Goal: Task Accomplishment & Management: Use online tool/utility

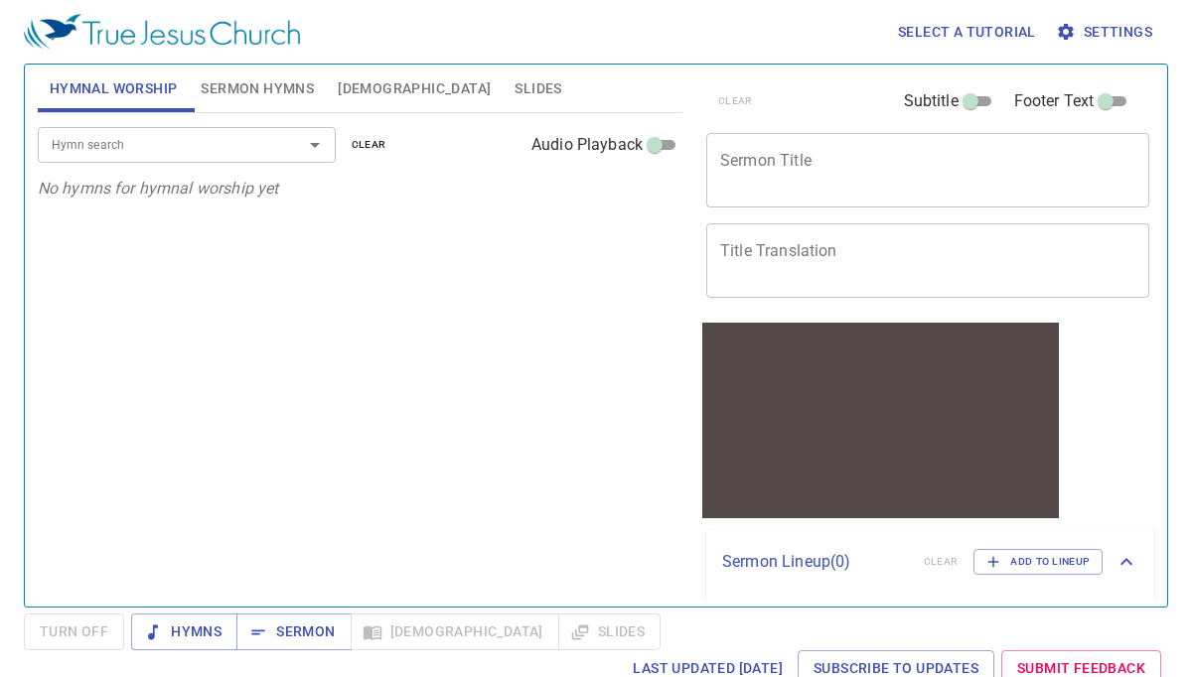
click at [1098, 28] on span "Settings" at bounding box center [1106, 32] width 92 height 25
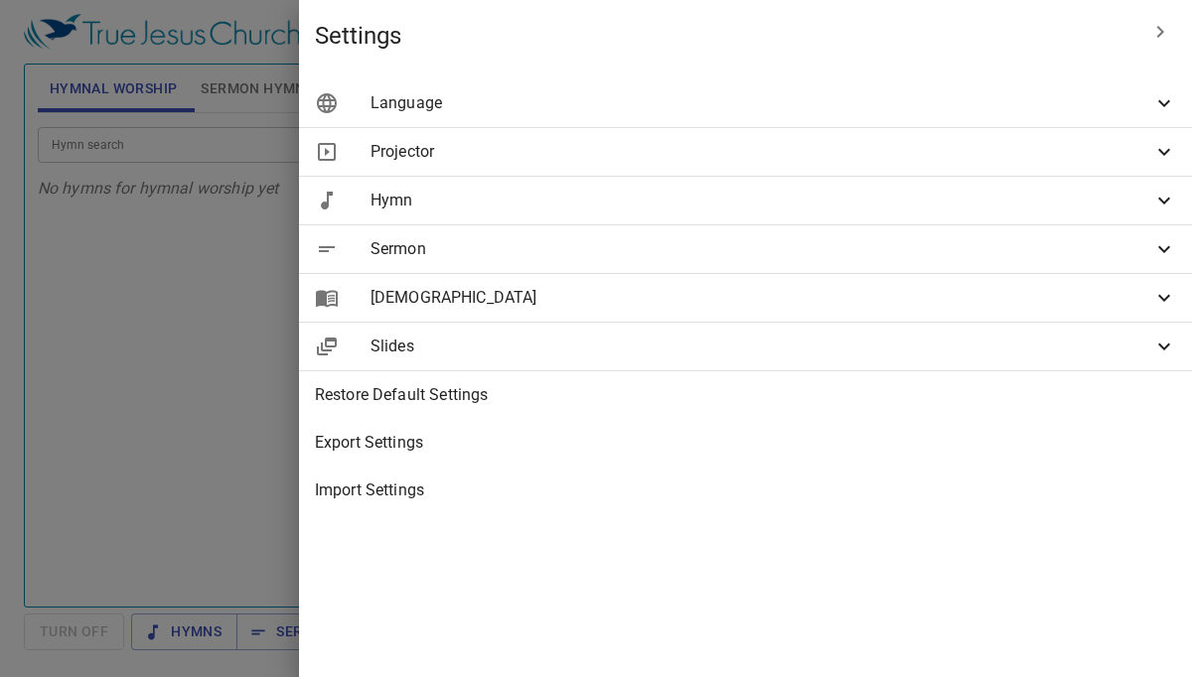
click at [1051, 251] on span "Sermon" at bounding box center [761, 249] width 782 height 24
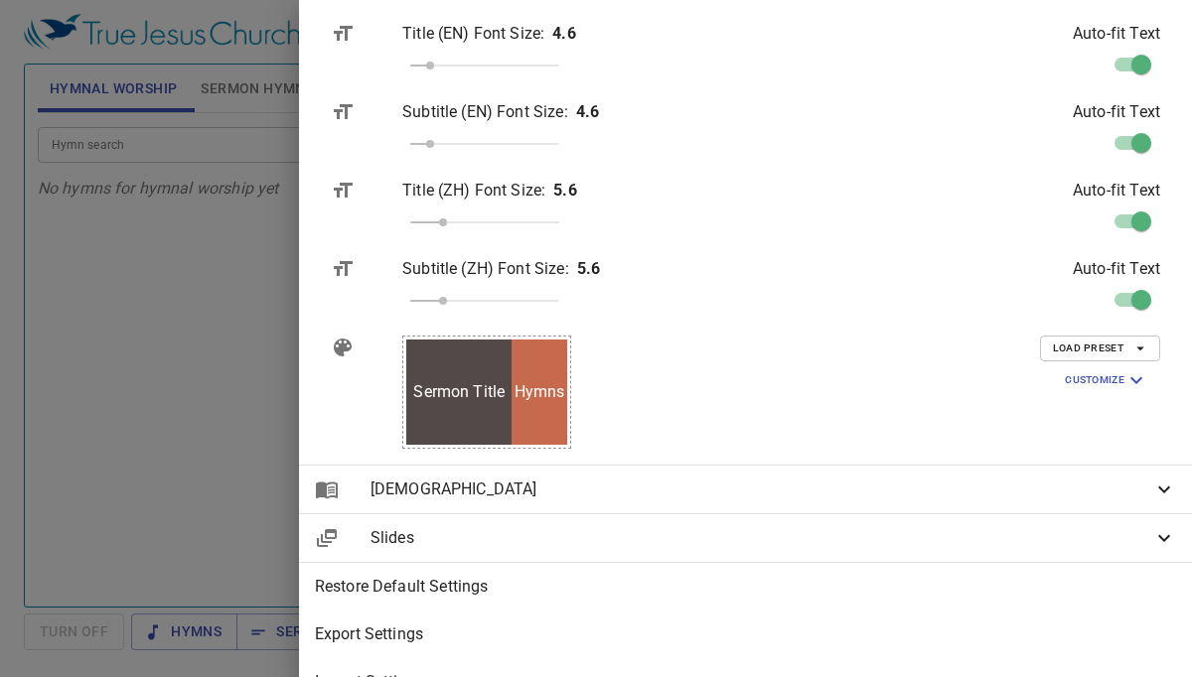
scroll to position [422, 0]
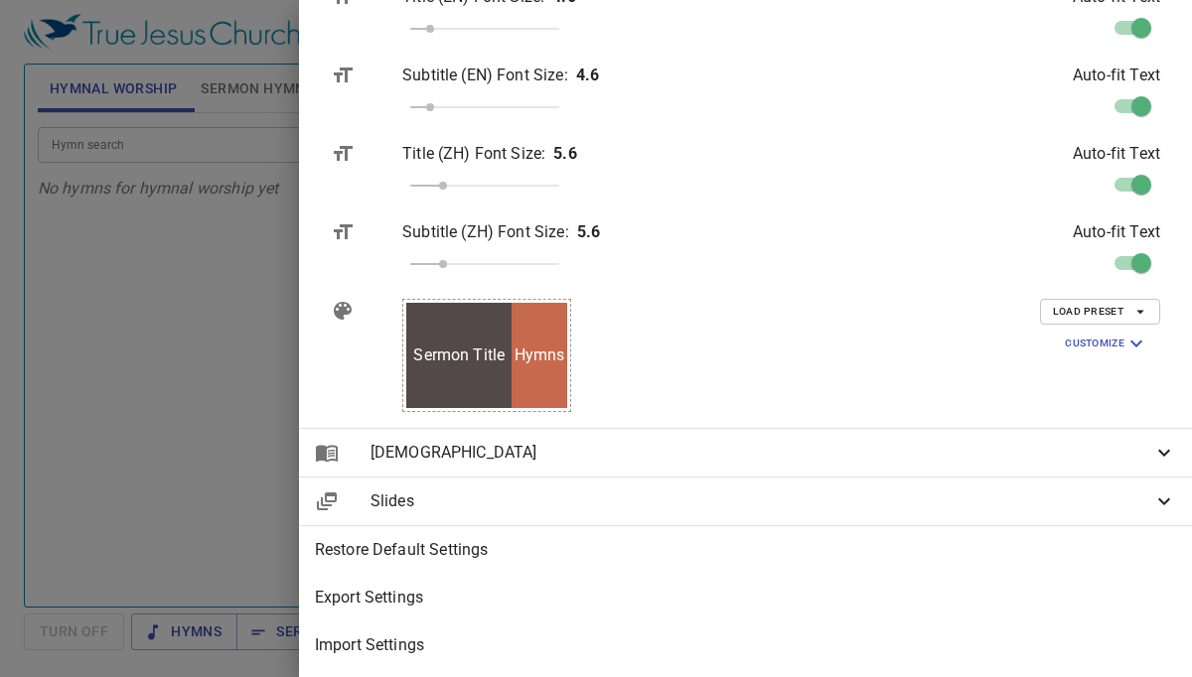
click at [567, 389] on div "Hymns" at bounding box center [540, 355] width 56 height 105
click at [1139, 343] on icon "button" at bounding box center [1136, 344] width 12 height 7
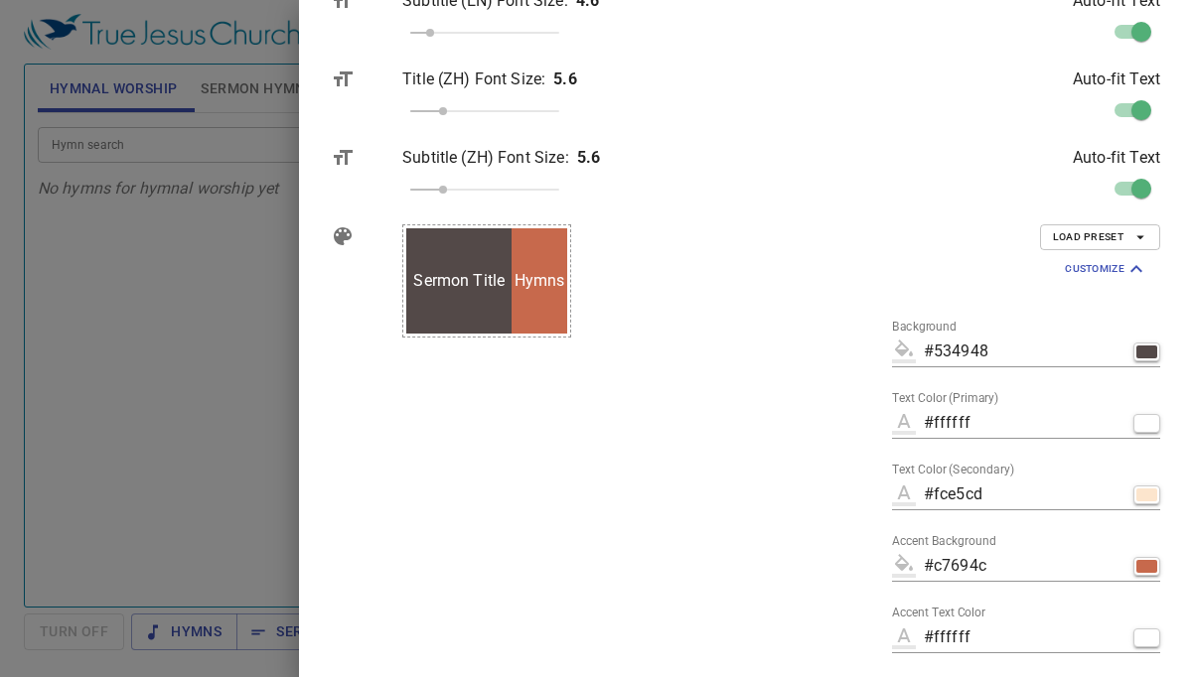
scroll to position [472, 0]
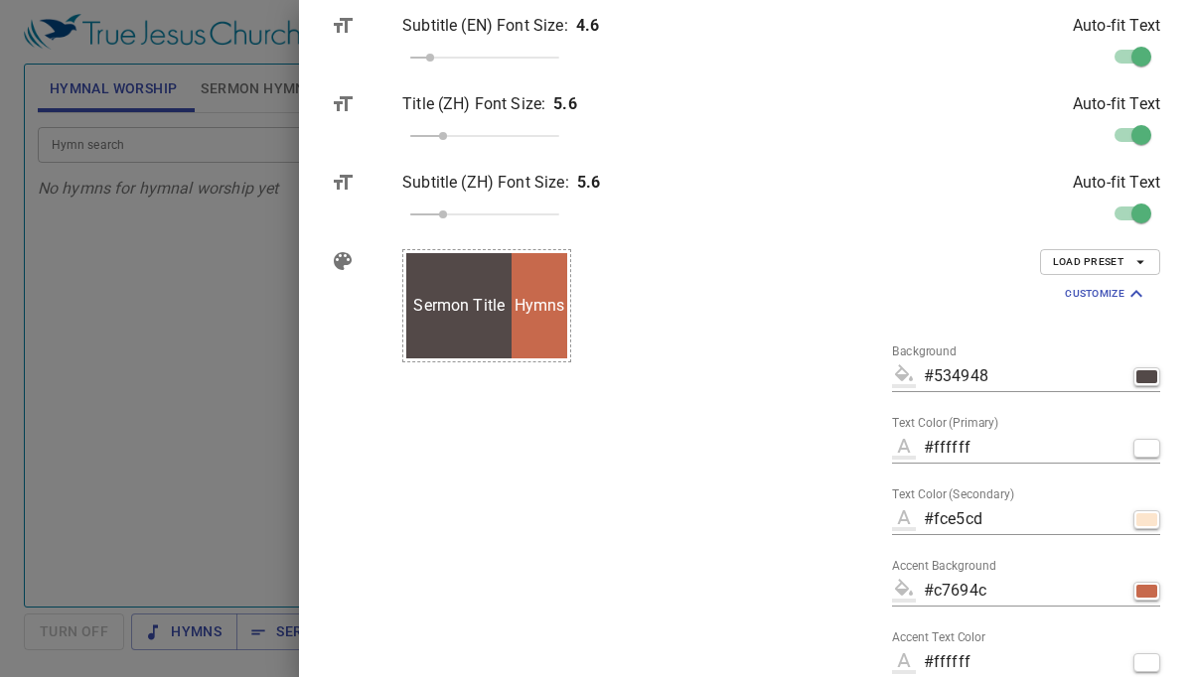
click at [512, 277] on div "Sermon Title Secondary" at bounding box center [458, 305] width 105 height 105
click at [512, 323] on div "Sermon Title Secondary" at bounding box center [458, 305] width 105 height 105
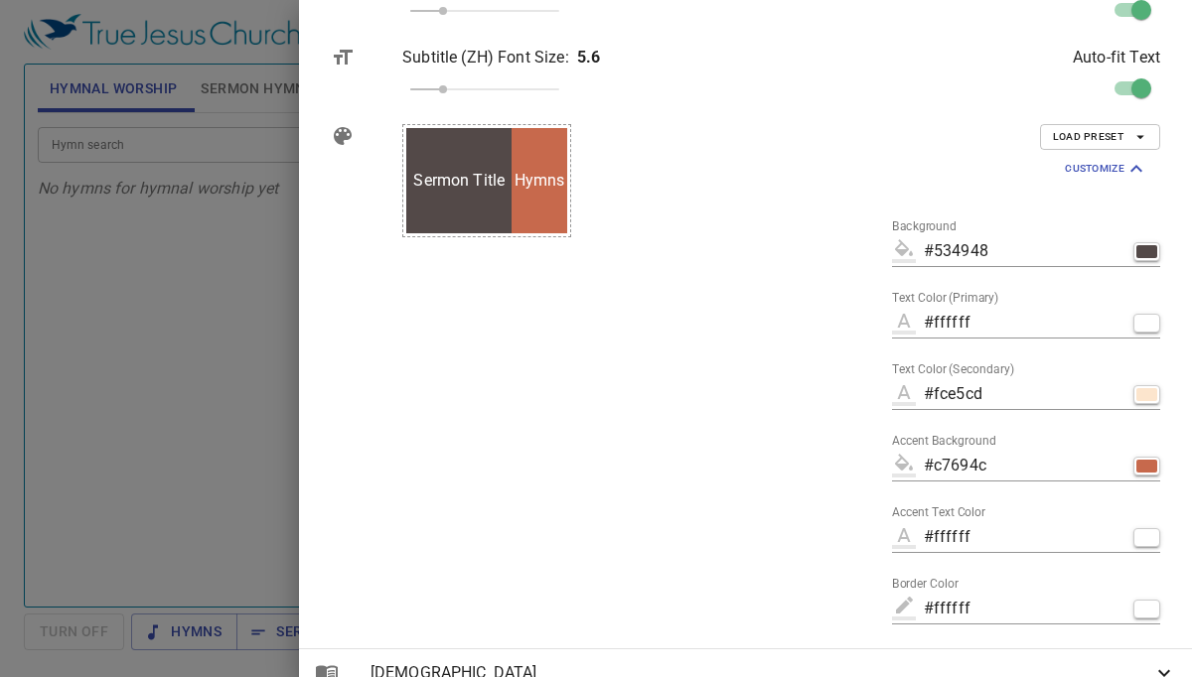
scroll to position [610, 0]
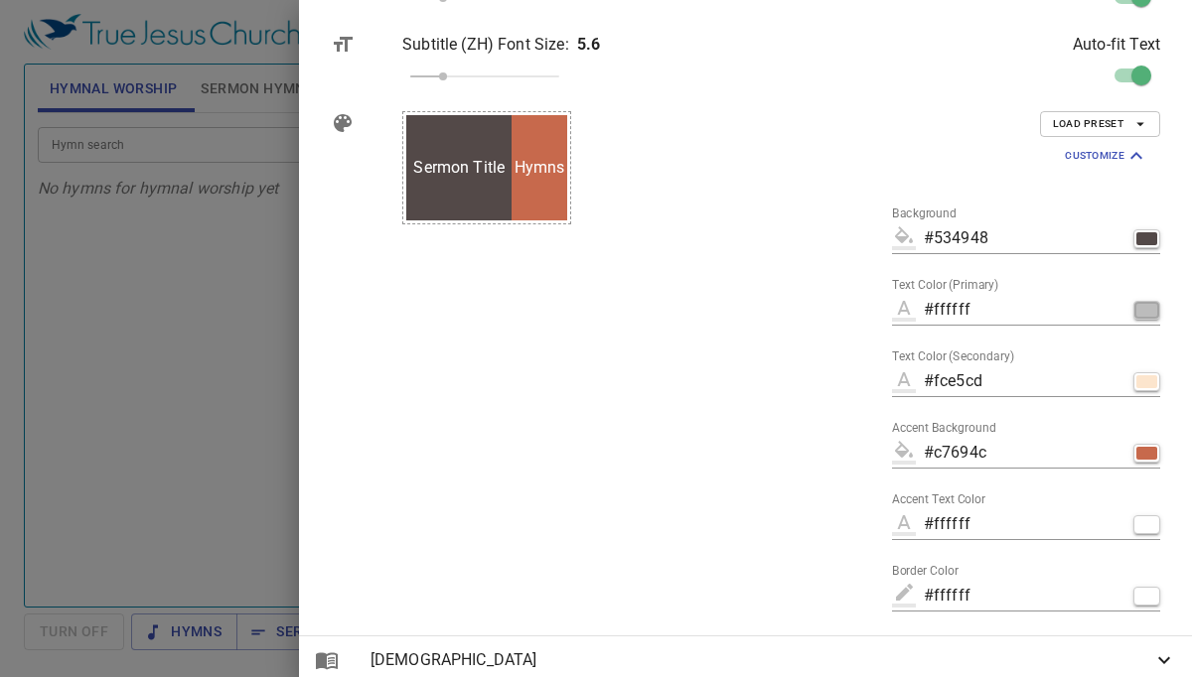
click at [1146, 311] on div "button" at bounding box center [1146, 310] width 21 height 13
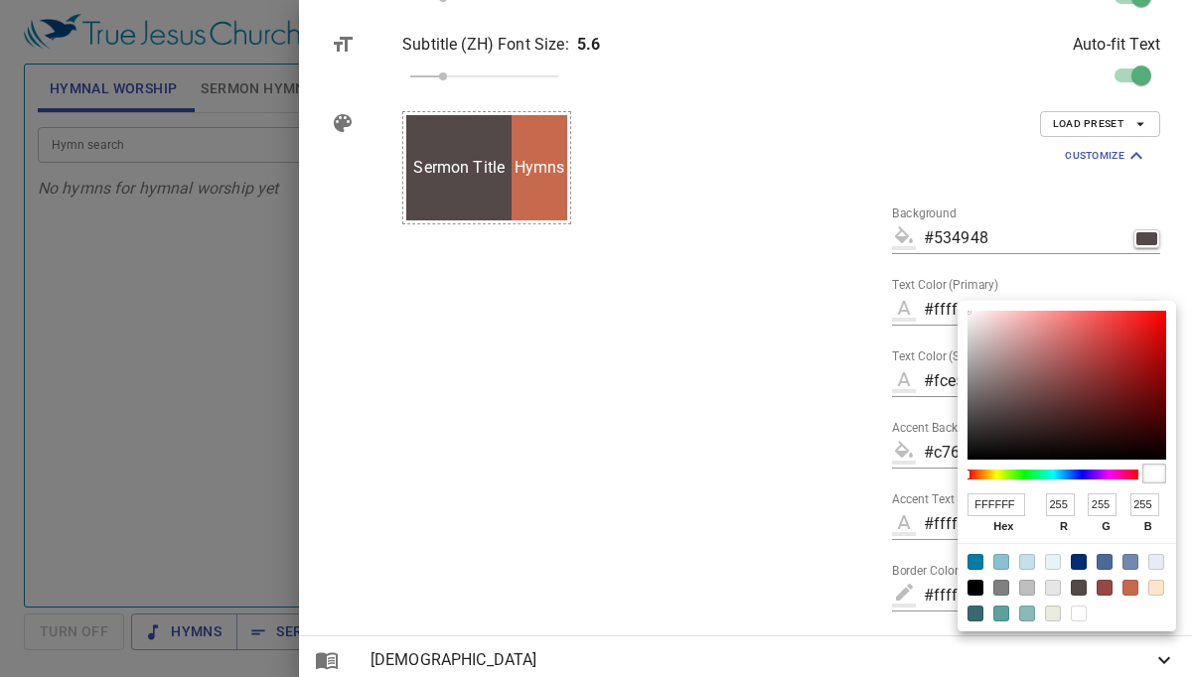
click at [821, 196] on div at bounding box center [596, 338] width 1192 height 677
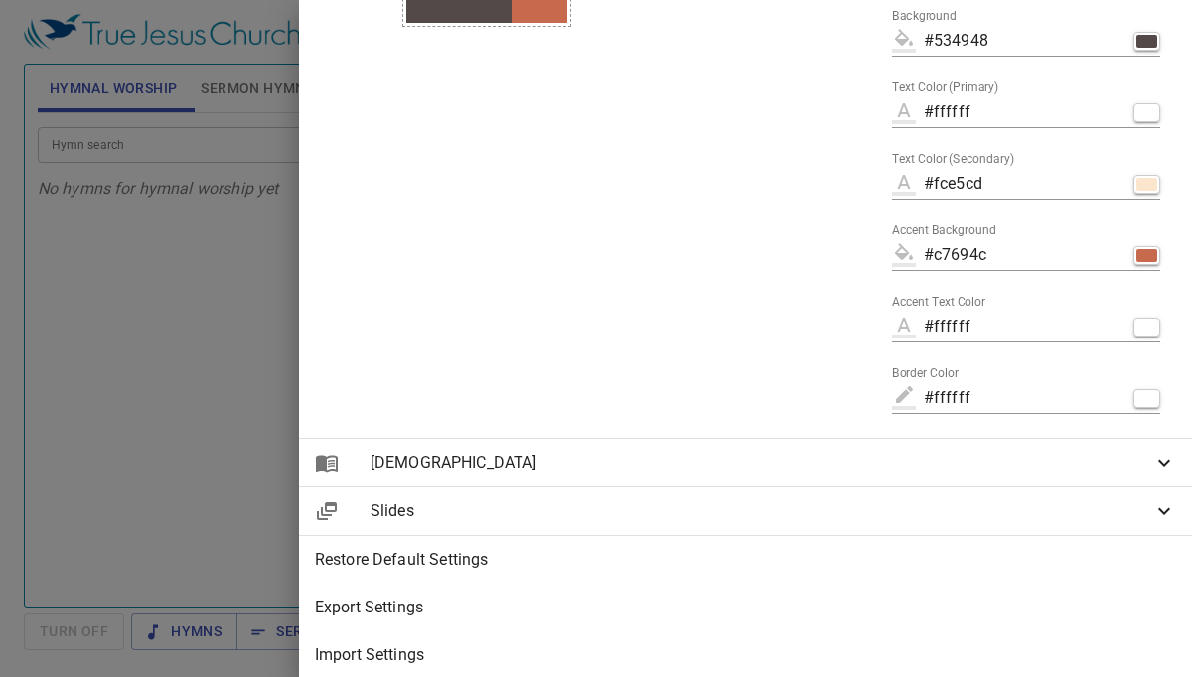
scroll to position [817, 0]
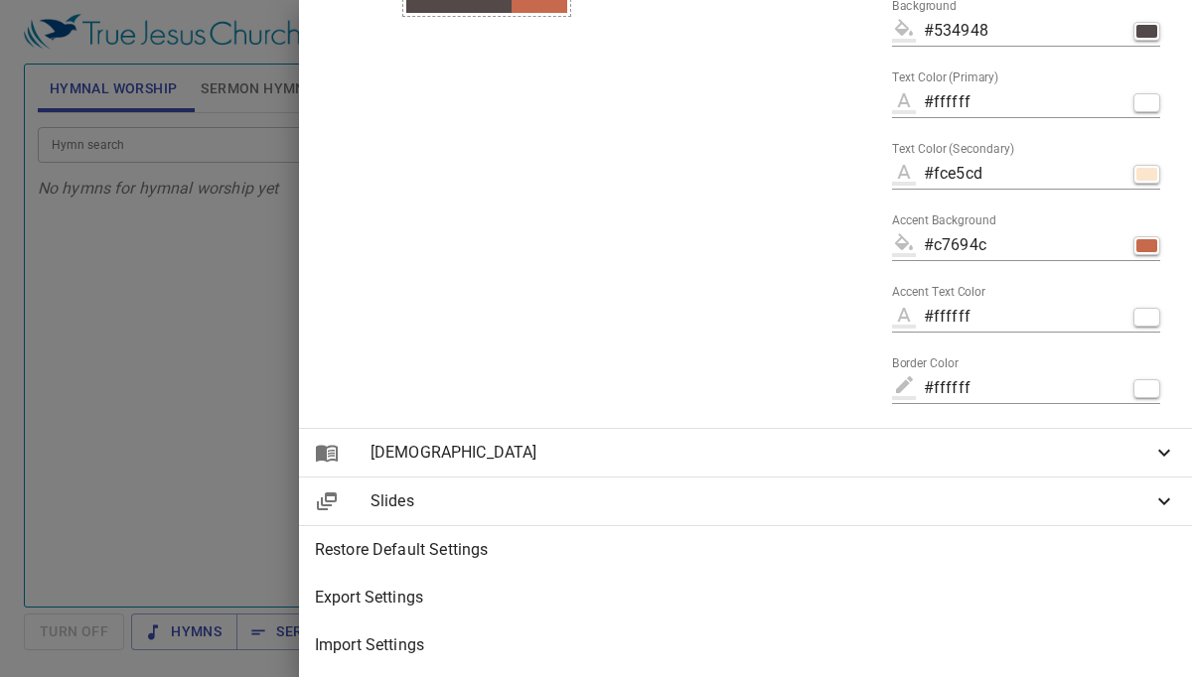
click at [1161, 455] on icon at bounding box center [1164, 453] width 24 height 24
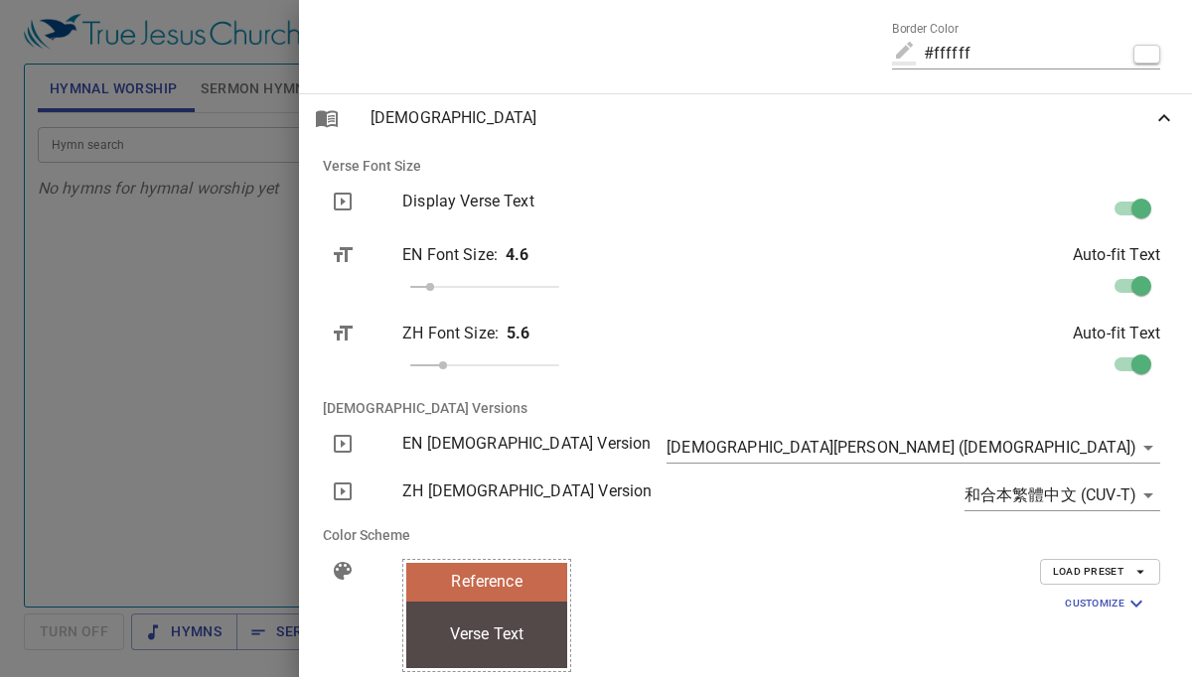
scroll to position [1364, 0]
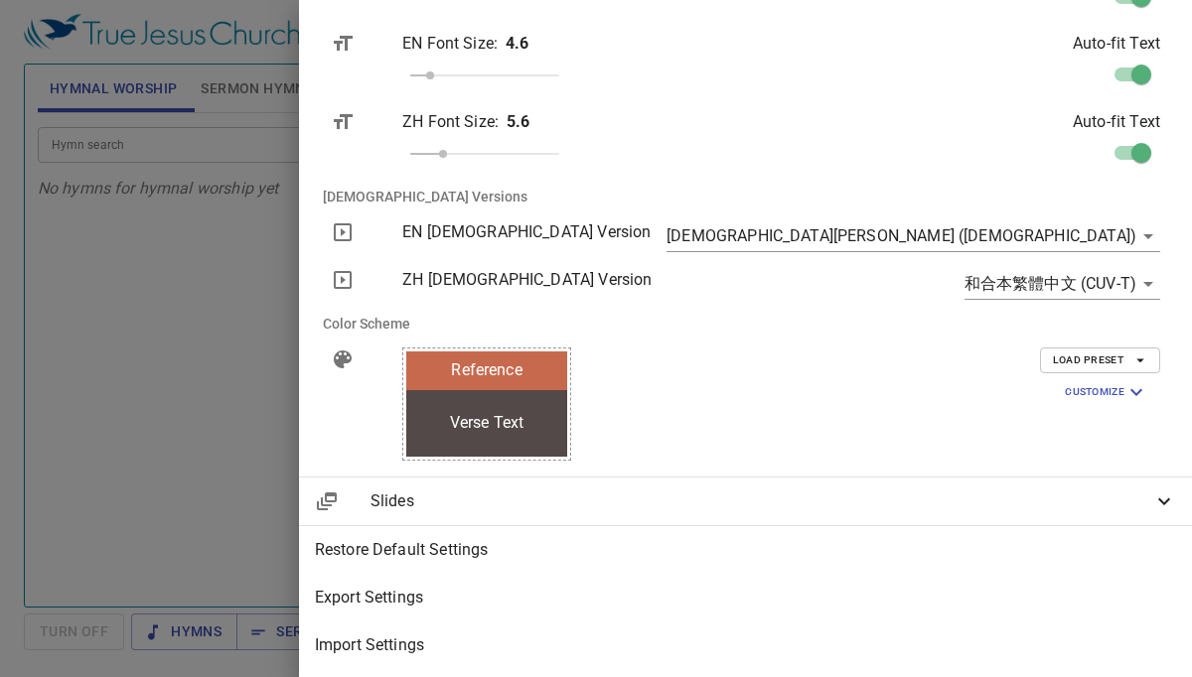
click at [790, 509] on span "Slides" at bounding box center [761, 502] width 782 height 24
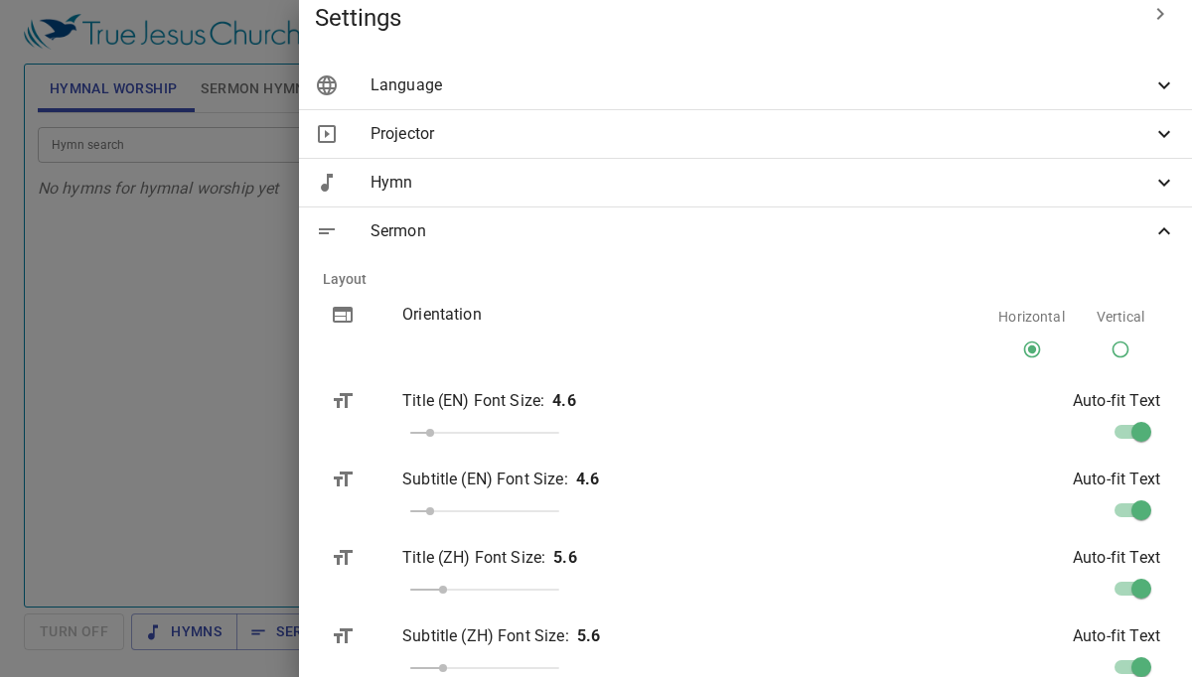
scroll to position [0, 0]
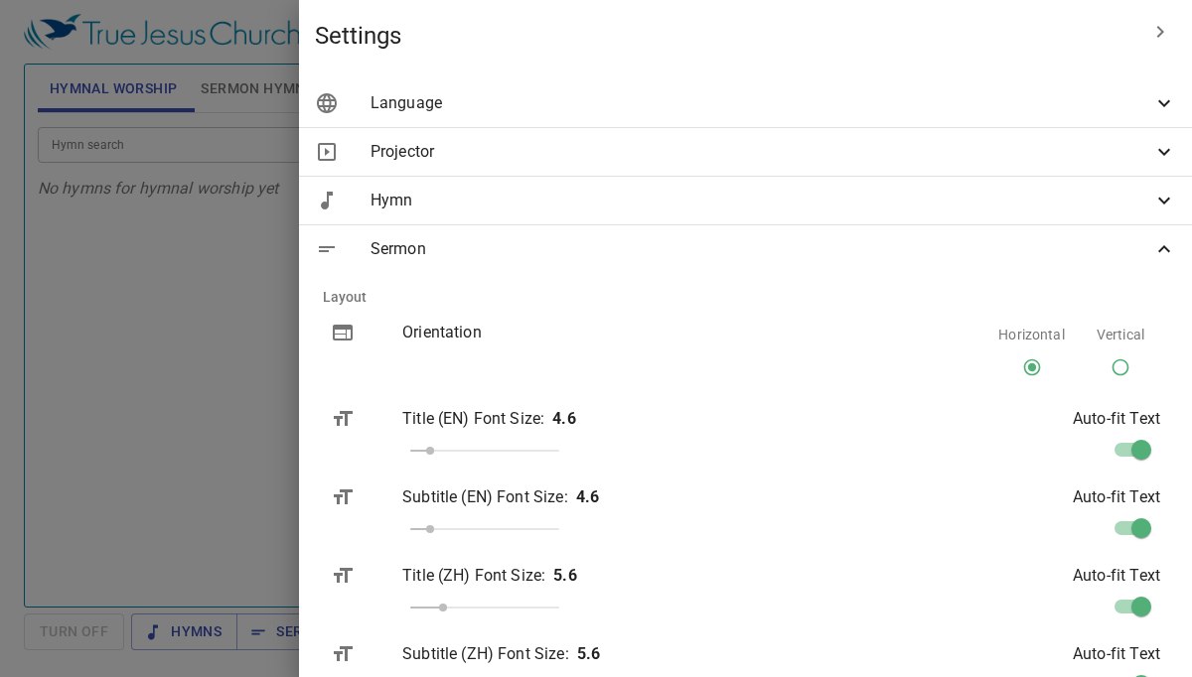
click at [1164, 103] on icon at bounding box center [1164, 103] width 24 height 24
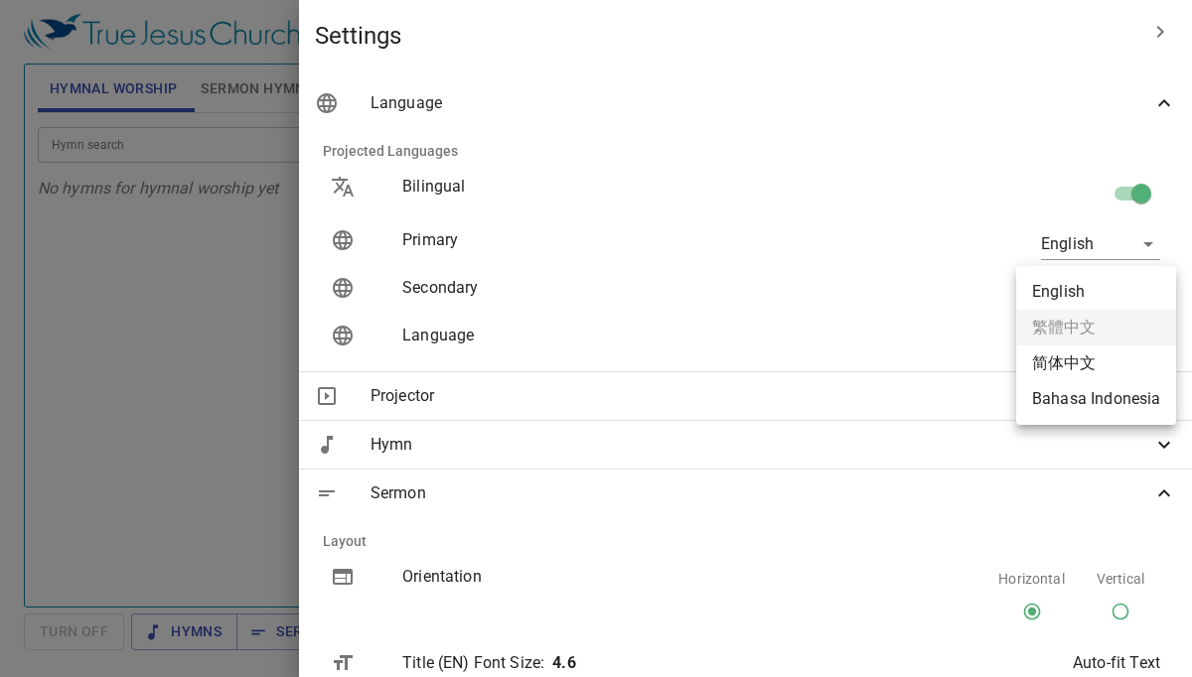
click at [1147, 291] on body "Select a tutorial Settings Hymnal Worship Sermon Hymns Bible Slides Hymn search…" at bounding box center [596, 338] width 1192 height 677
click at [1121, 370] on li "简体中文" at bounding box center [1096, 364] width 160 height 36
type input "zh-simple"
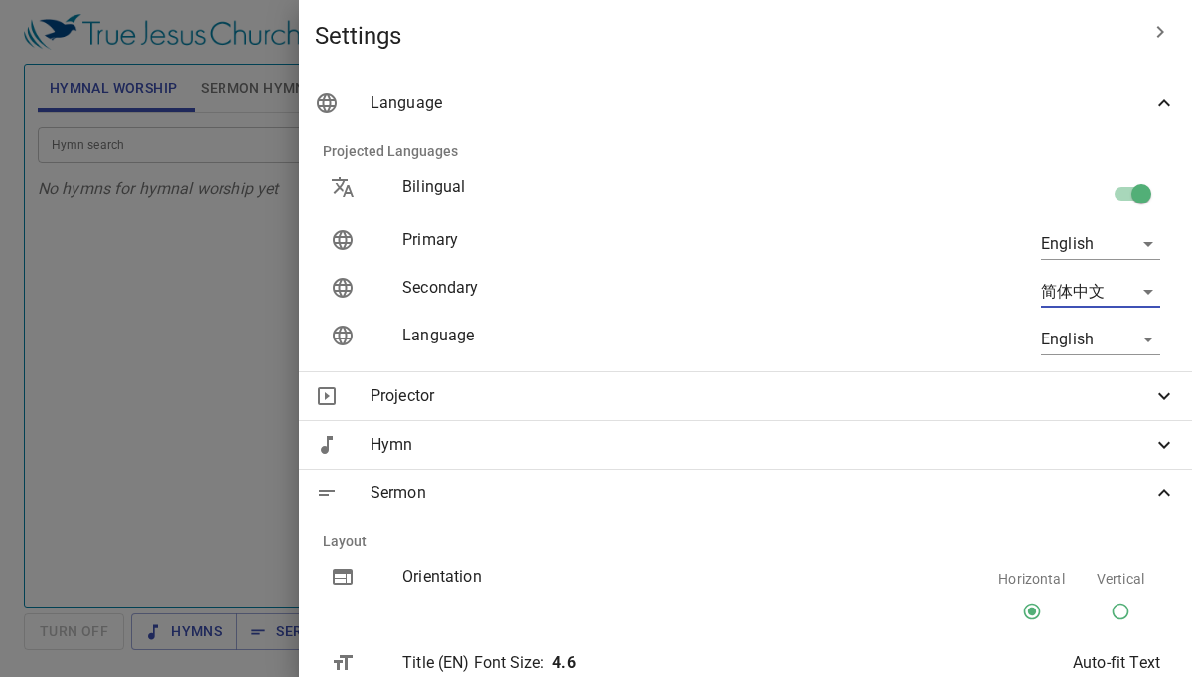
click at [1162, 398] on icon at bounding box center [1164, 396] width 12 height 7
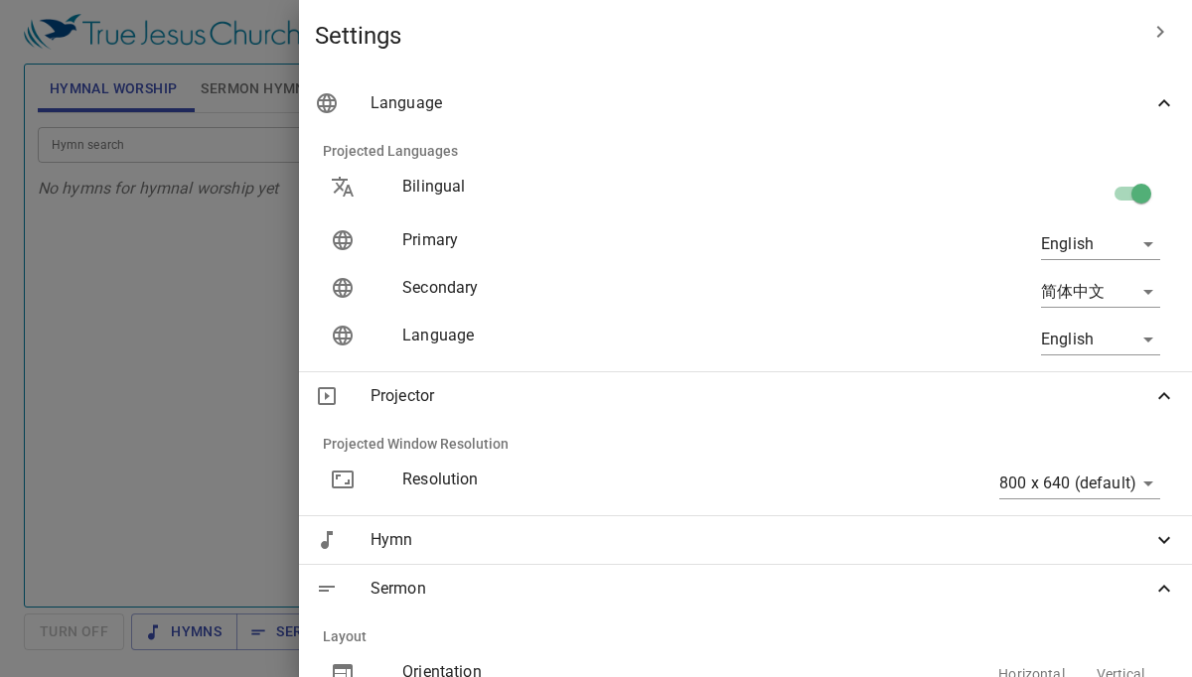
click at [1162, 539] on icon at bounding box center [1164, 540] width 12 height 7
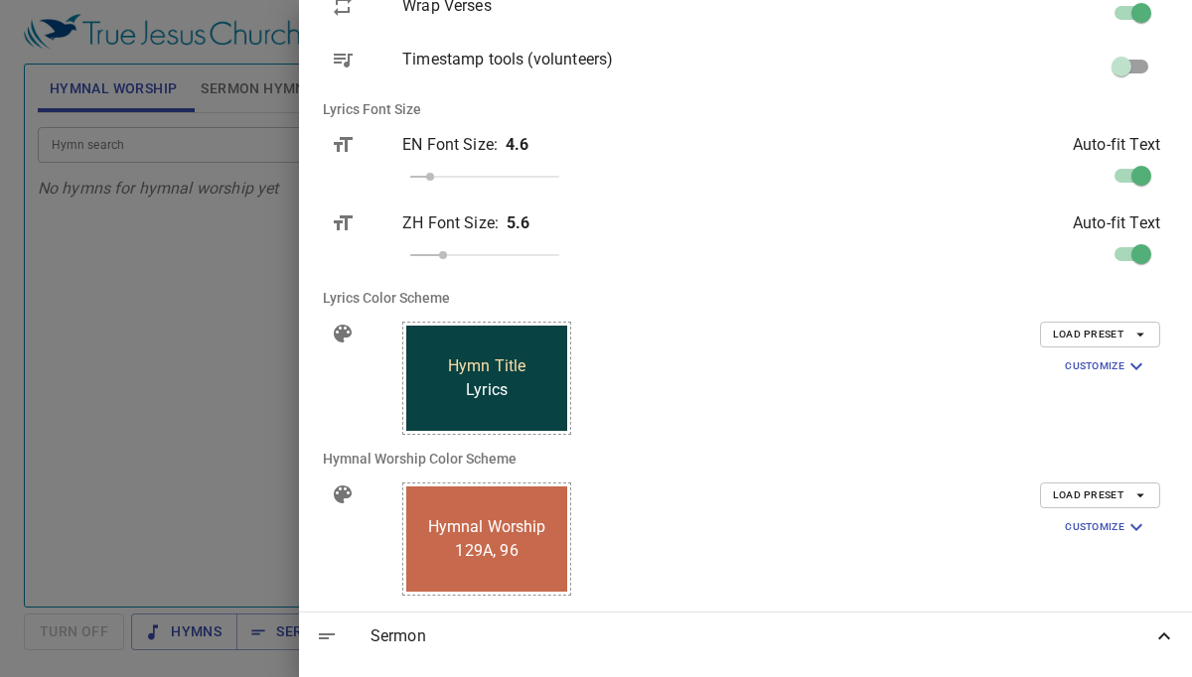
scroll to position [688, 0]
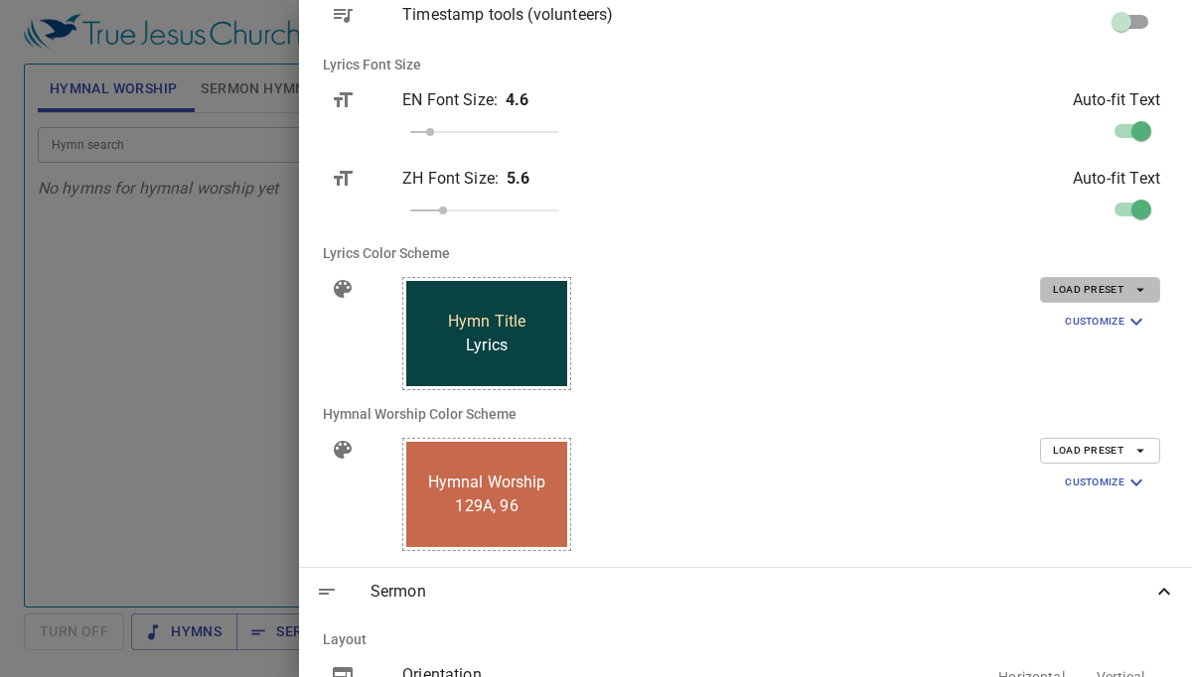
click at [1140, 288] on icon "button" at bounding box center [1140, 290] width 18 height 18
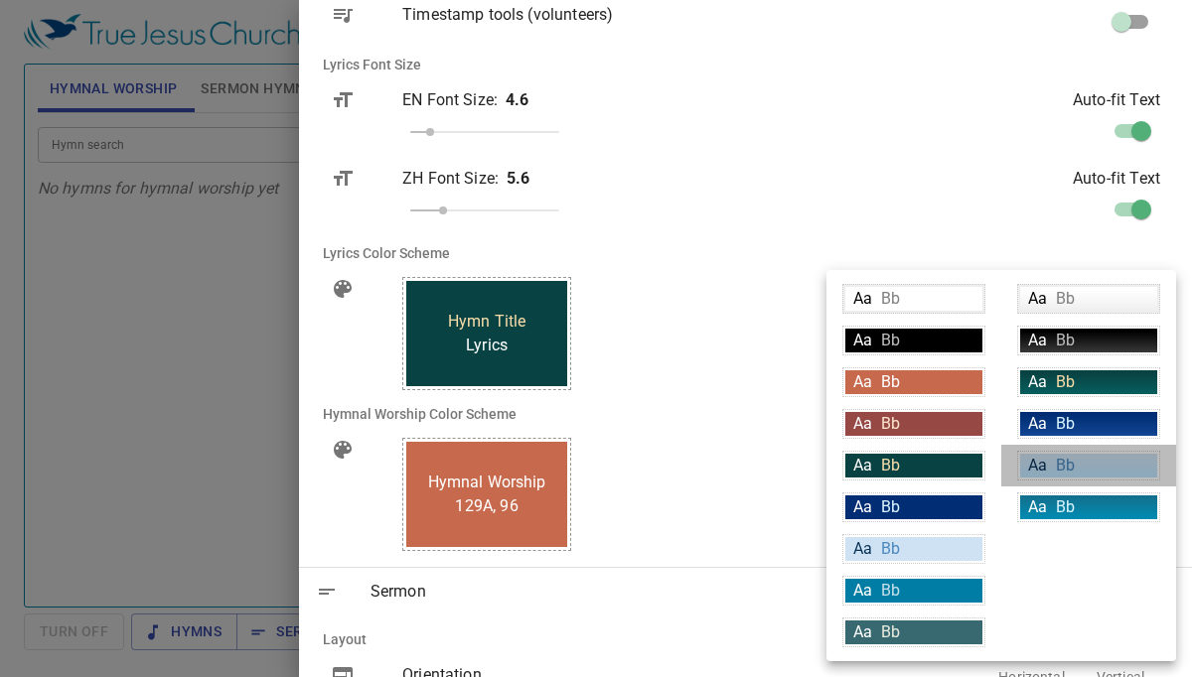
click at [1044, 468] on span "Aa" at bounding box center [1037, 465] width 19 height 19
type input "linear-gradient(180deg, rgba(207,226,243,1) 10%, rgba(188,230,255,1) 100%)"
type input "#063056"
type input "#4c89be"
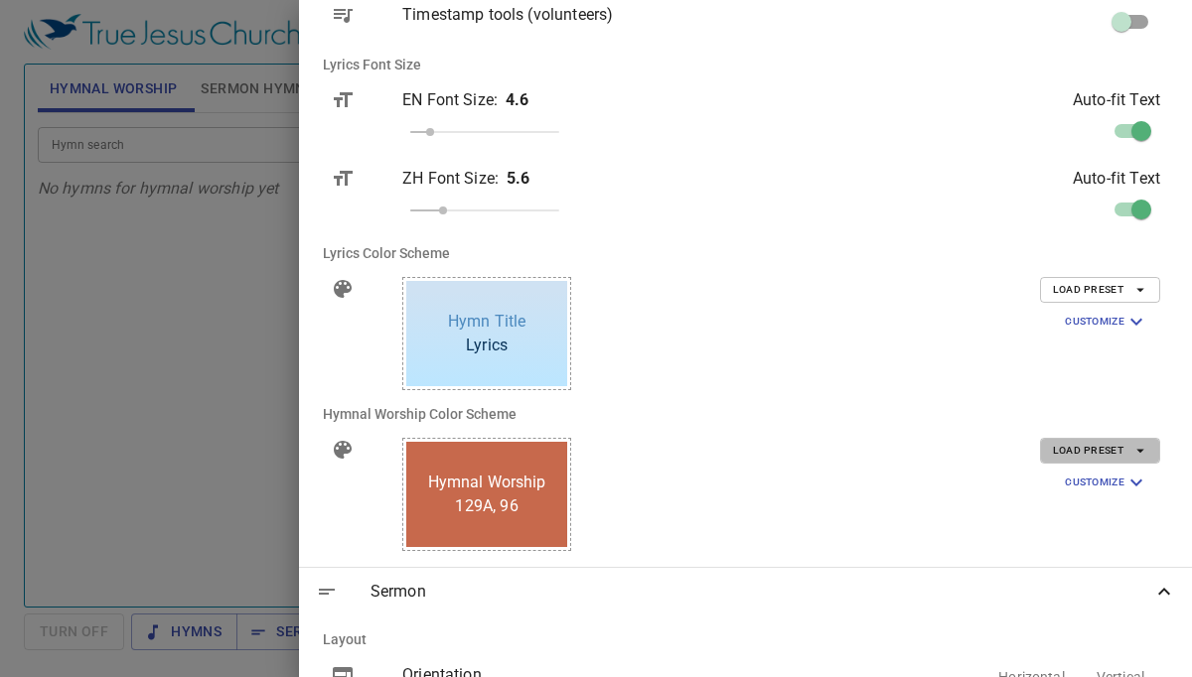
click at [1138, 449] on icon "button" at bounding box center [1140, 451] width 18 height 18
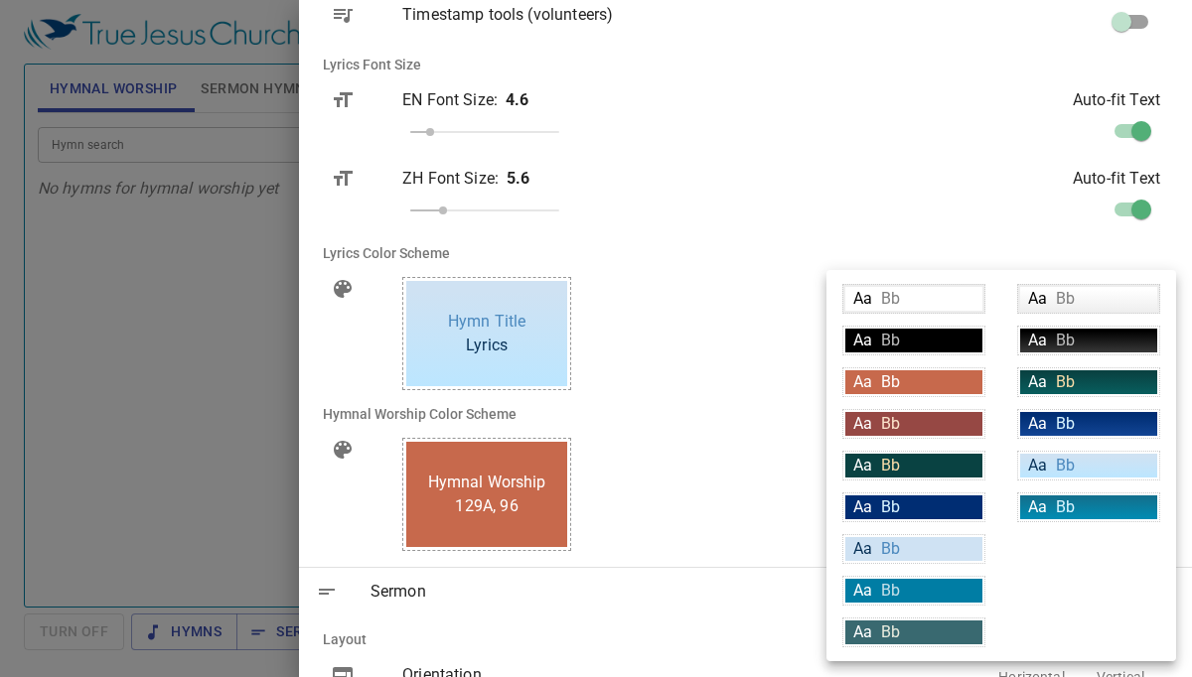
click at [956, 593] on div "Aa Bb" at bounding box center [913, 591] width 137 height 24
type input "#007DA4"
type input "#c6e0e9"
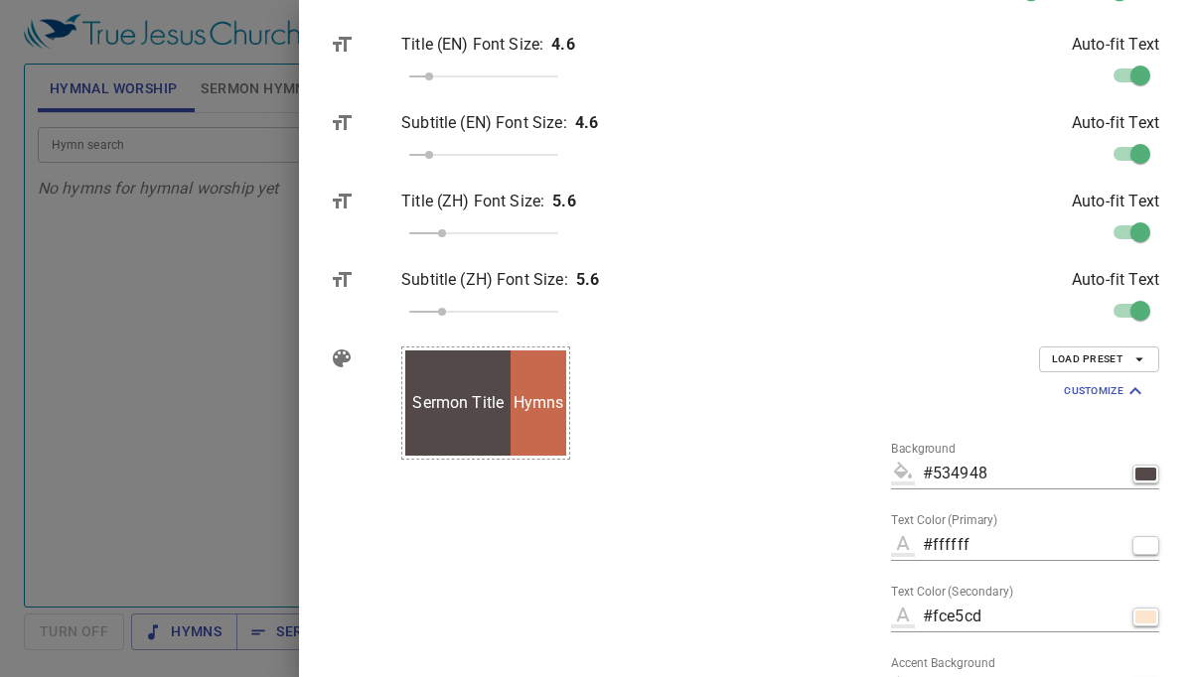
scroll to position [1406, 1]
click at [1142, 355] on icon "button" at bounding box center [1139, 359] width 18 height 18
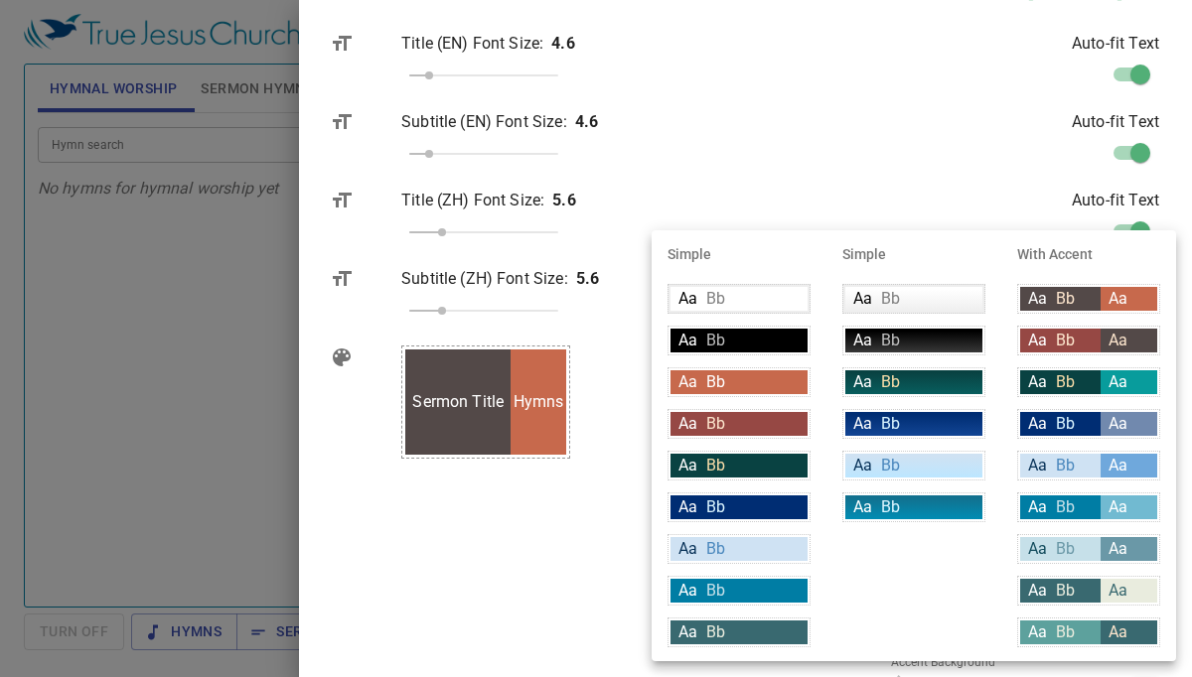
click at [1036, 630] on span "Aa" at bounding box center [1037, 632] width 19 height 19
type input "#5da19d"
type input "#e9ecde"
type input "#396970"
type input "#fce5cd"
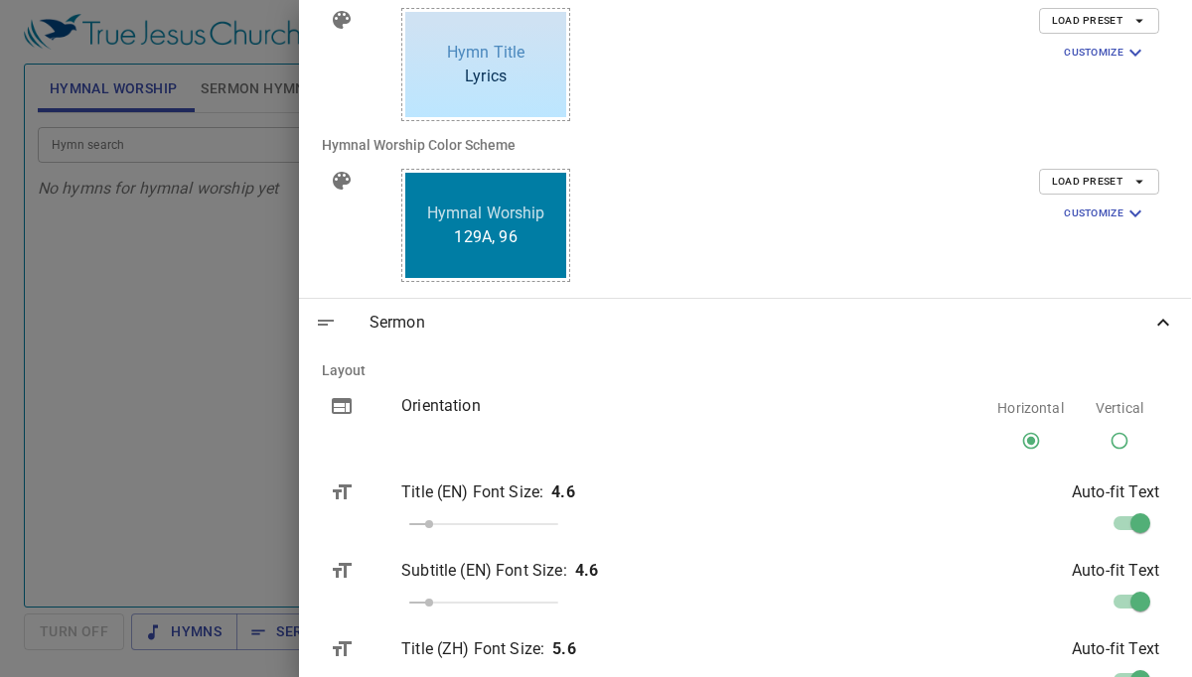
scroll to position [942, 1]
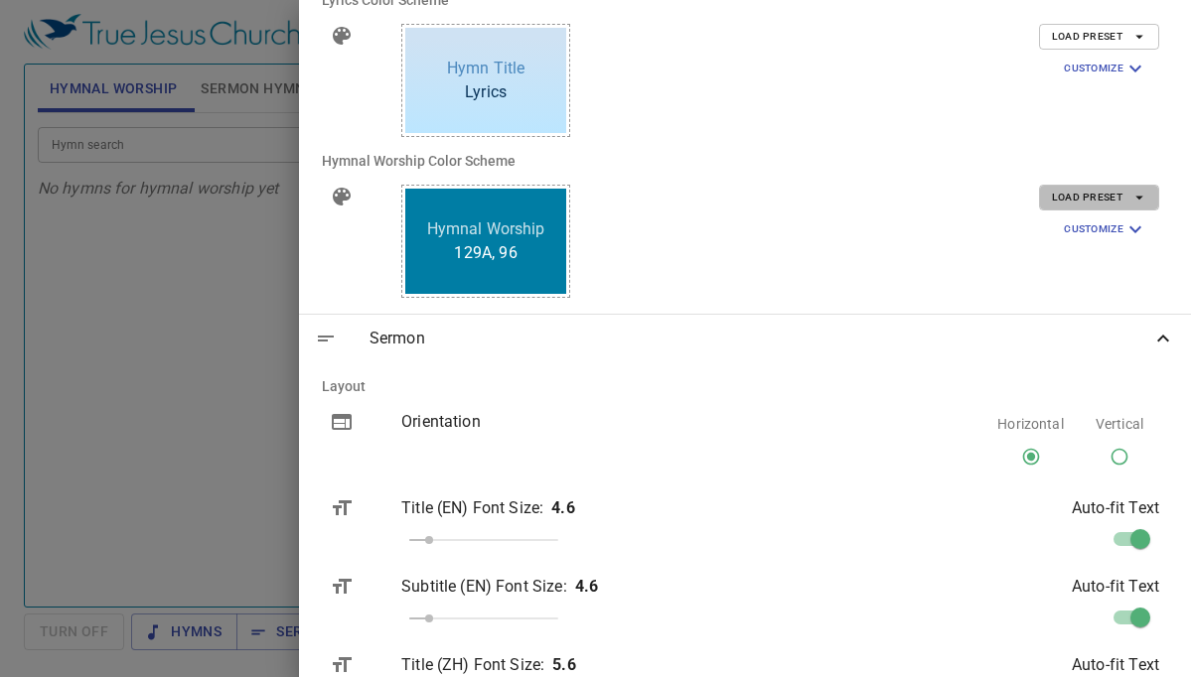
click at [1141, 196] on icon "button" at bounding box center [1139, 198] width 18 height 18
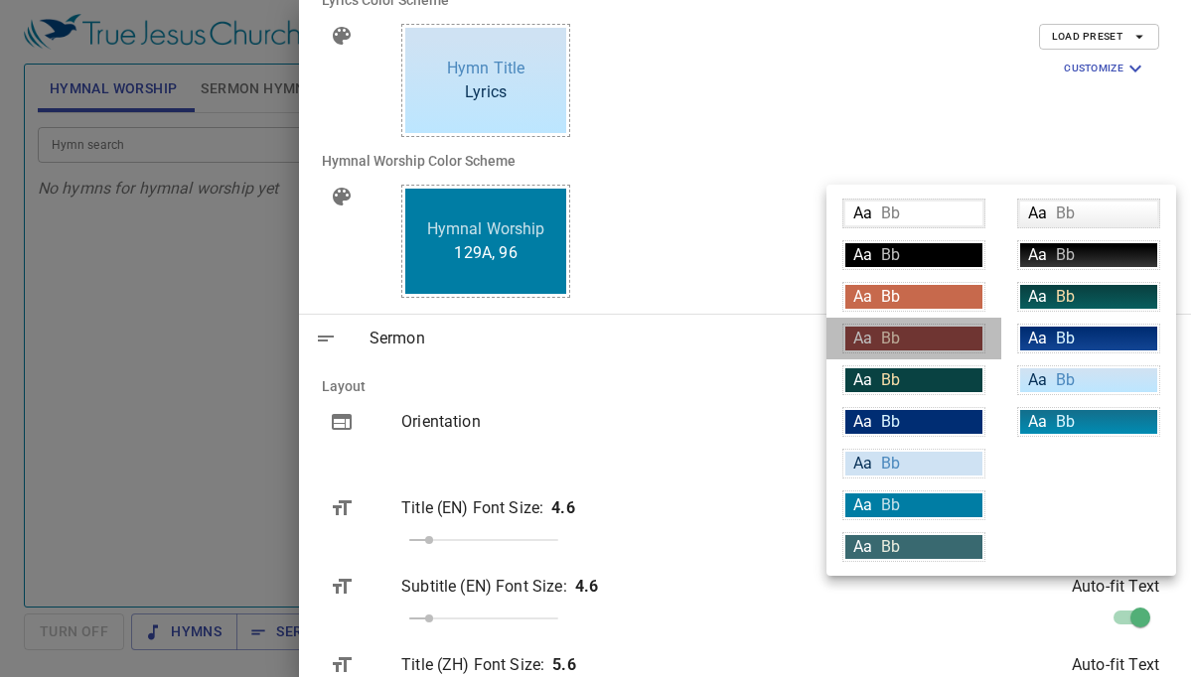
click at [959, 339] on div "Aa Bb" at bounding box center [913, 339] width 137 height 24
type input "#964844"
type input "#fce5cd"
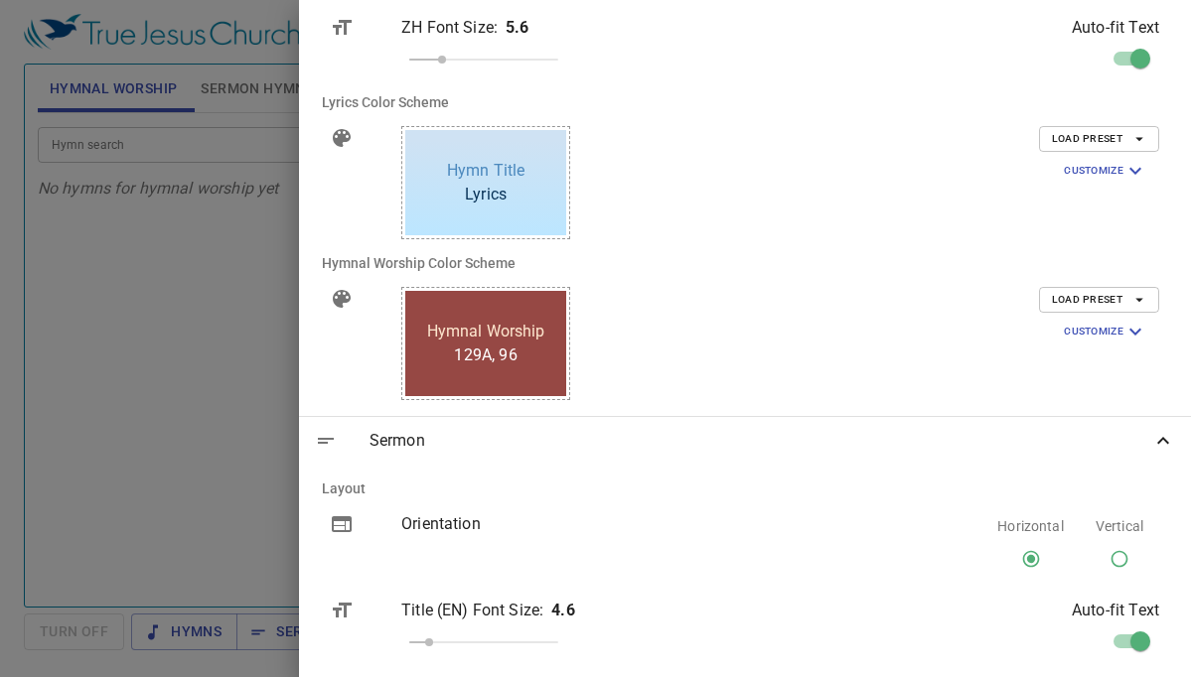
scroll to position [807, 1]
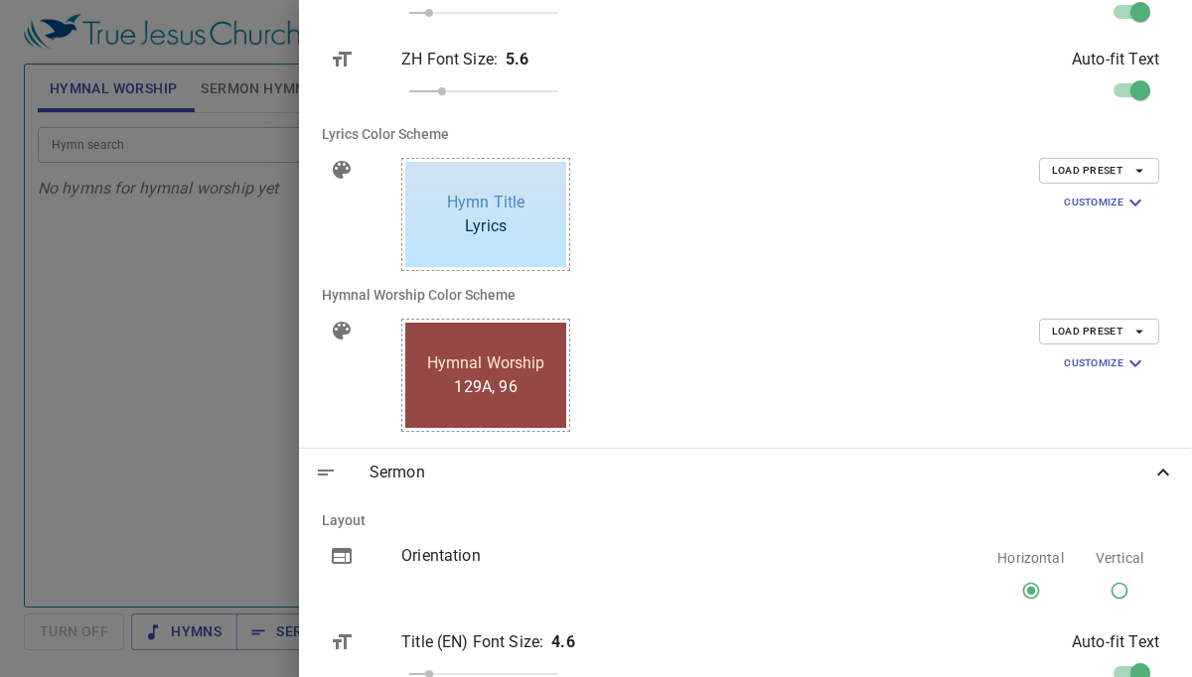
click at [1142, 168] on icon "button" at bounding box center [1139, 171] width 18 height 18
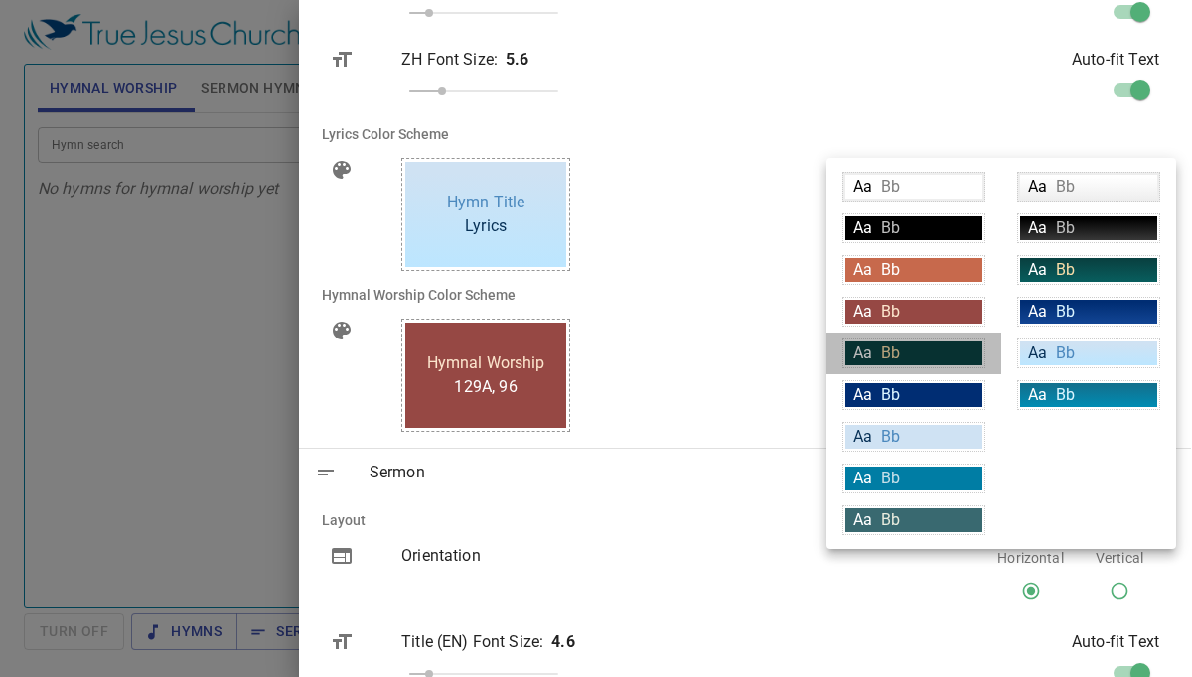
click at [959, 354] on div "Aa Bb" at bounding box center [913, 354] width 137 height 24
type input "#094242"
type input "#ffffff"
type input "#f9dda9"
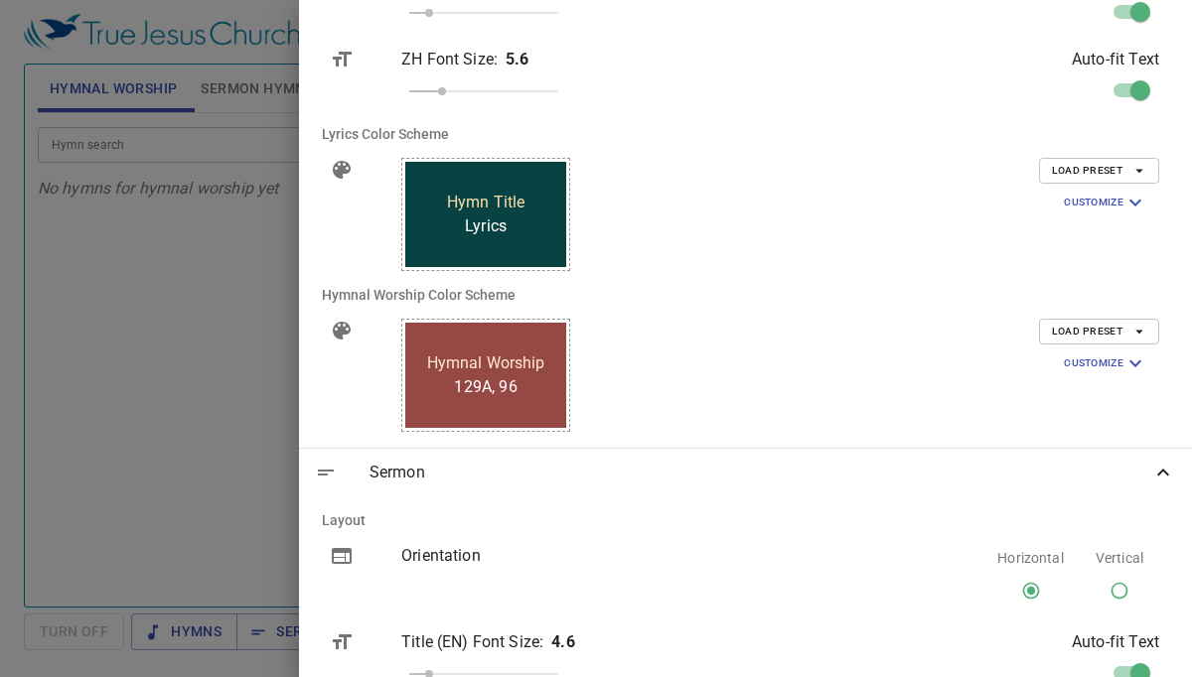
click at [966, 301] on li "Hymnal Worship Color Scheme" at bounding box center [744, 295] width 877 height 48
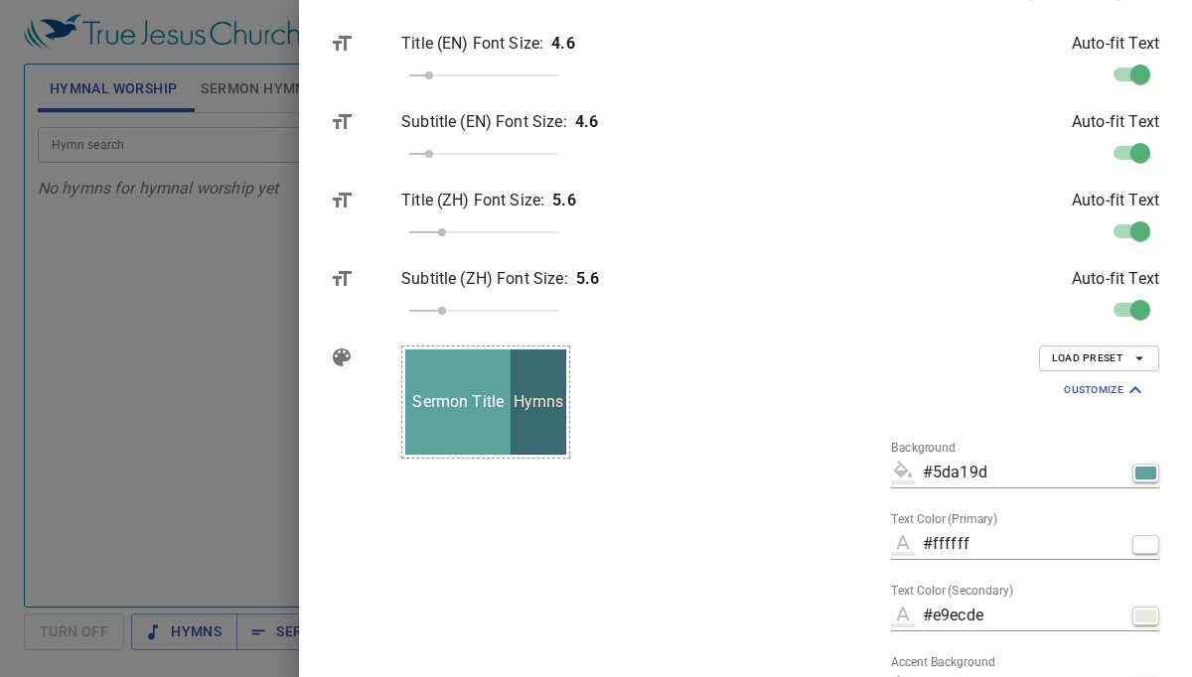
scroll to position [1423, 1]
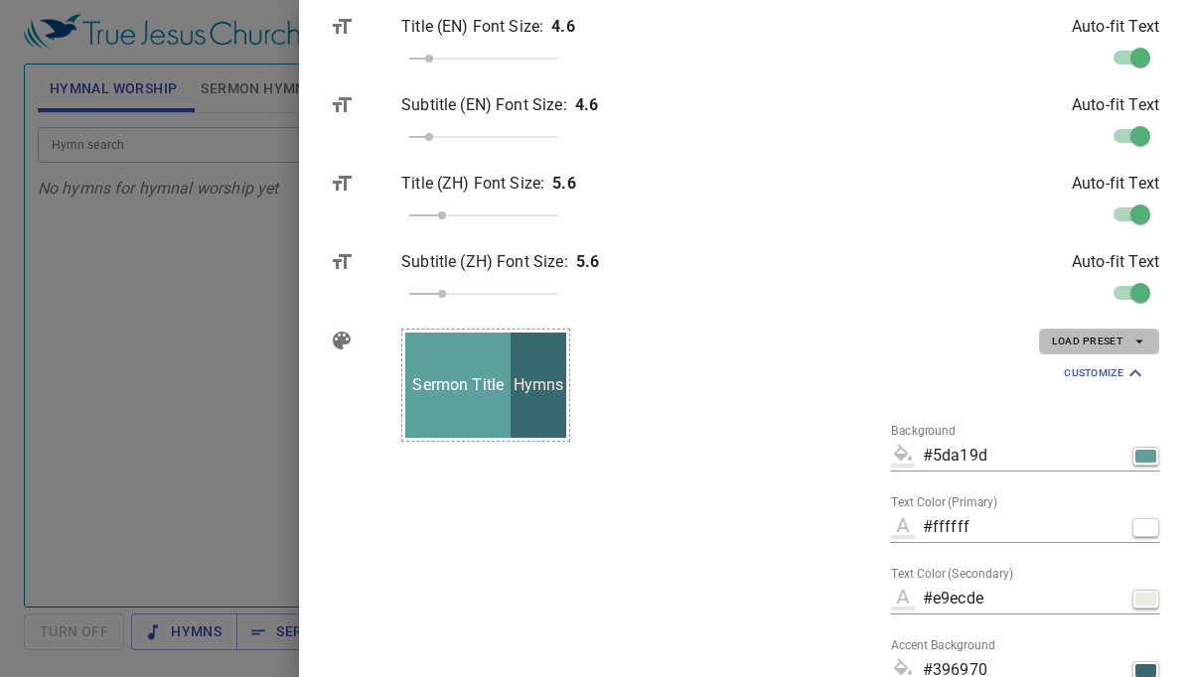
click at [1137, 343] on icon "button" at bounding box center [1139, 342] width 18 height 18
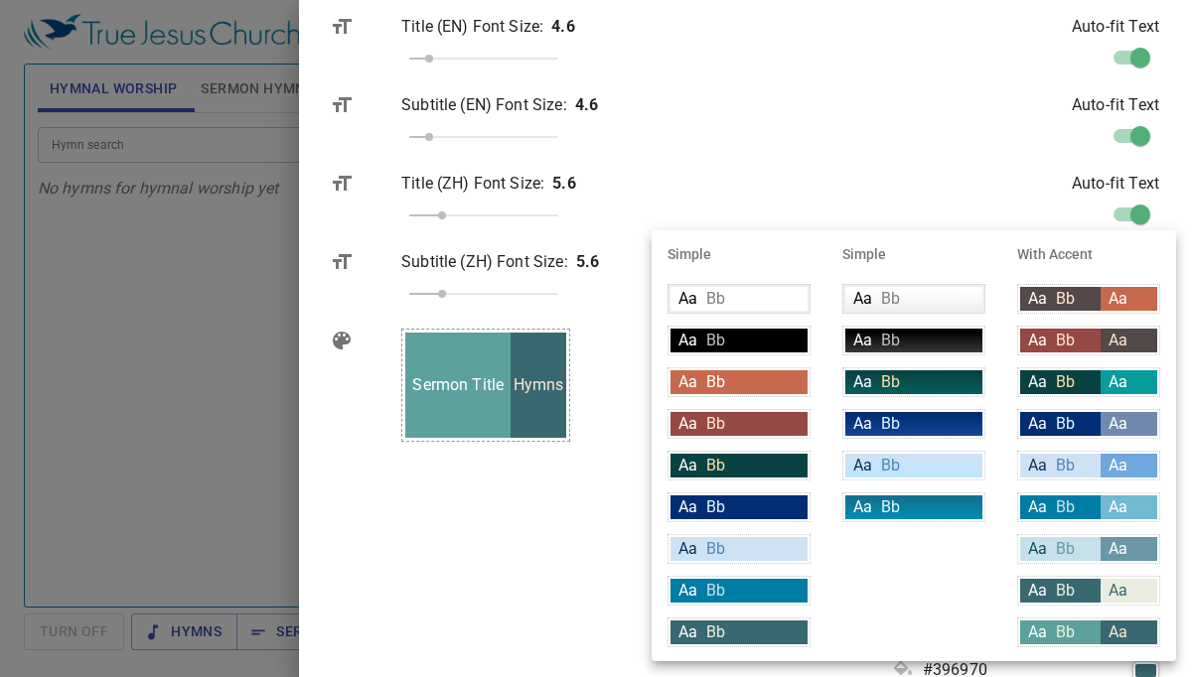
click at [1087, 424] on div "Aa Bb" at bounding box center [1060, 424] width 80 height 24
type input "#002d73"
type input "#daf5ff"
type input "#7189ae"
type input "#ffffff"
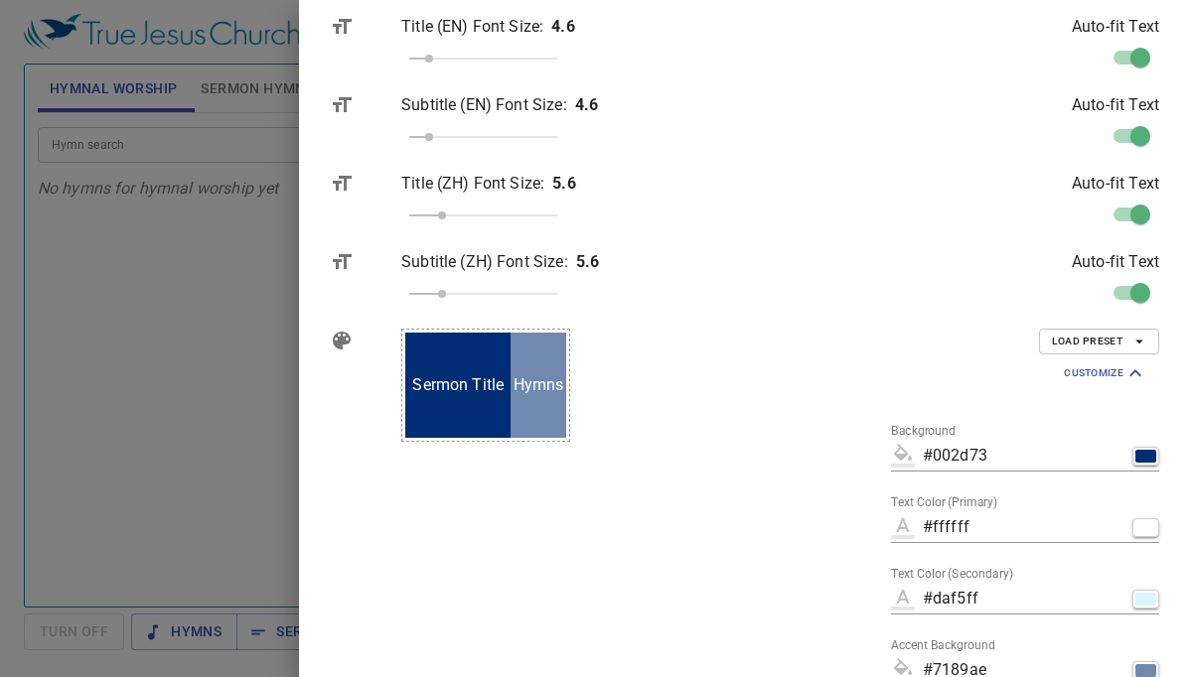
click at [816, 485] on div "Sermon Title Secondary Hymns" at bounding box center [600, 583] width 431 height 540
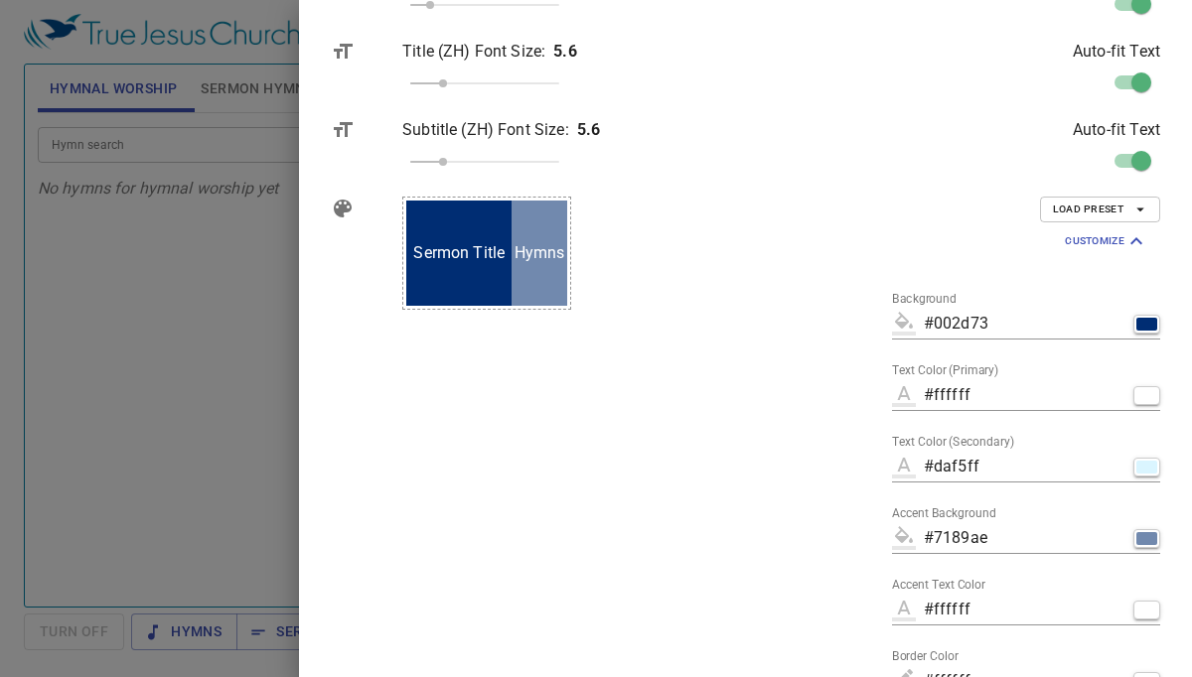
scroll to position [1547, 0]
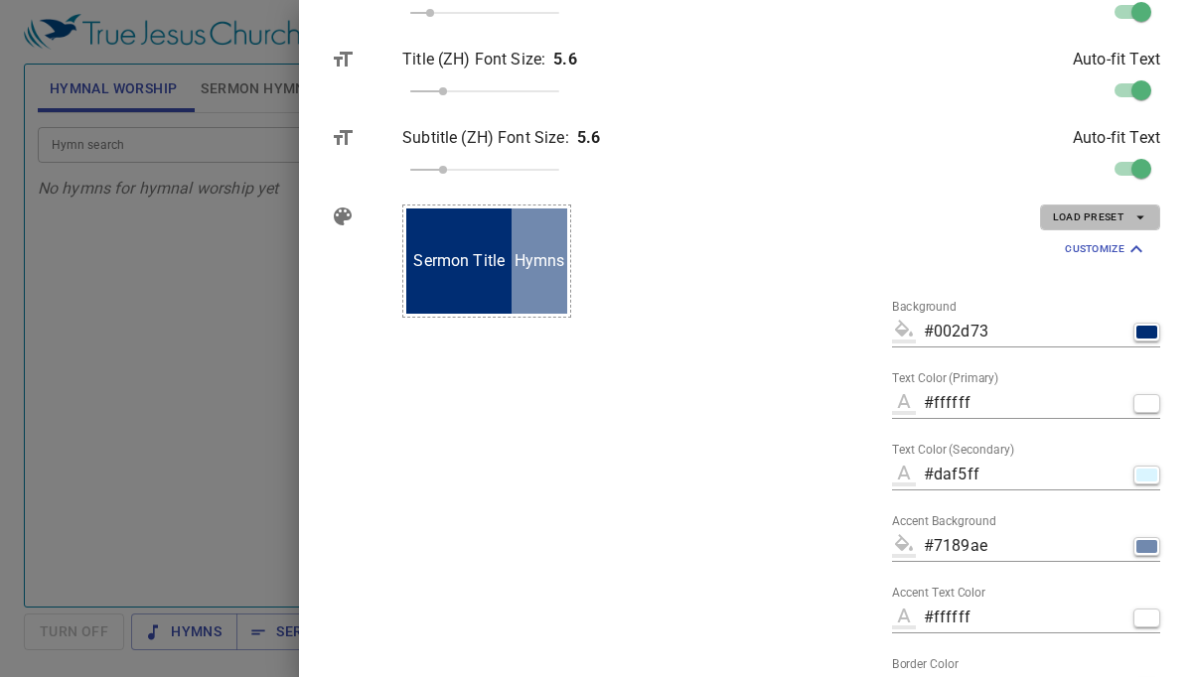
click at [1140, 217] on icon "button" at bounding box center [1140, 219] width 8 height 4
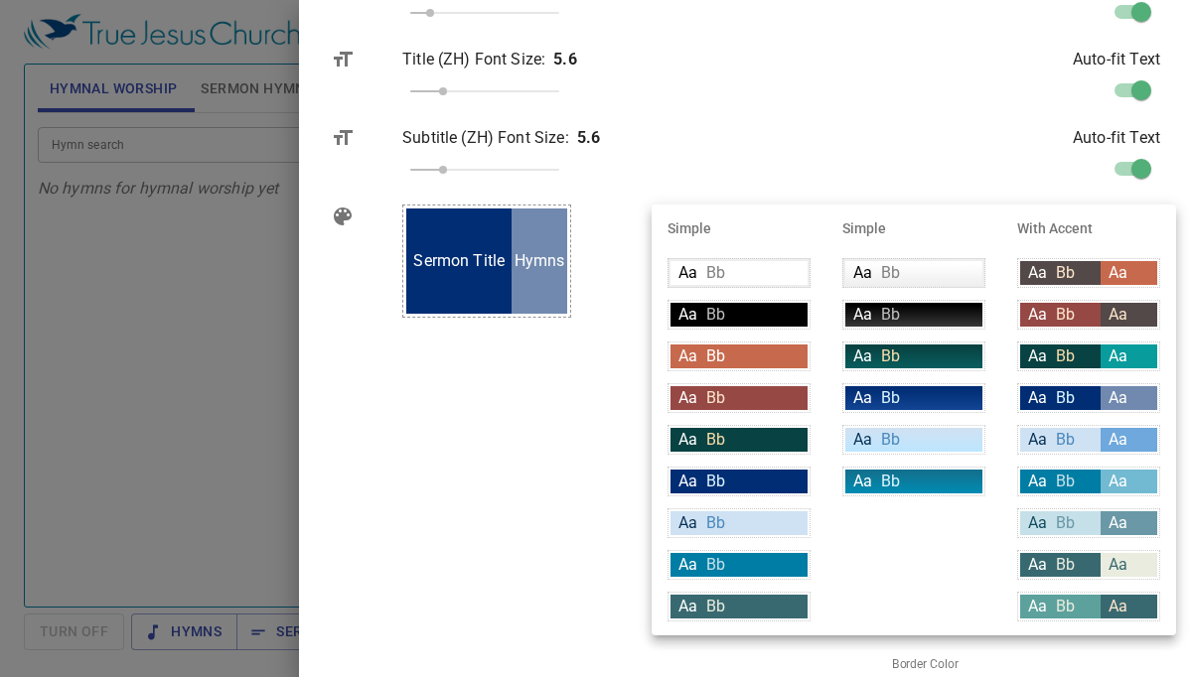
click at [1138, 273] on div "Aa" at bounding box center [1128, 273] width 57 height 24
type input "#534948"
type input "#fce5cd"
type input "#c7694c"
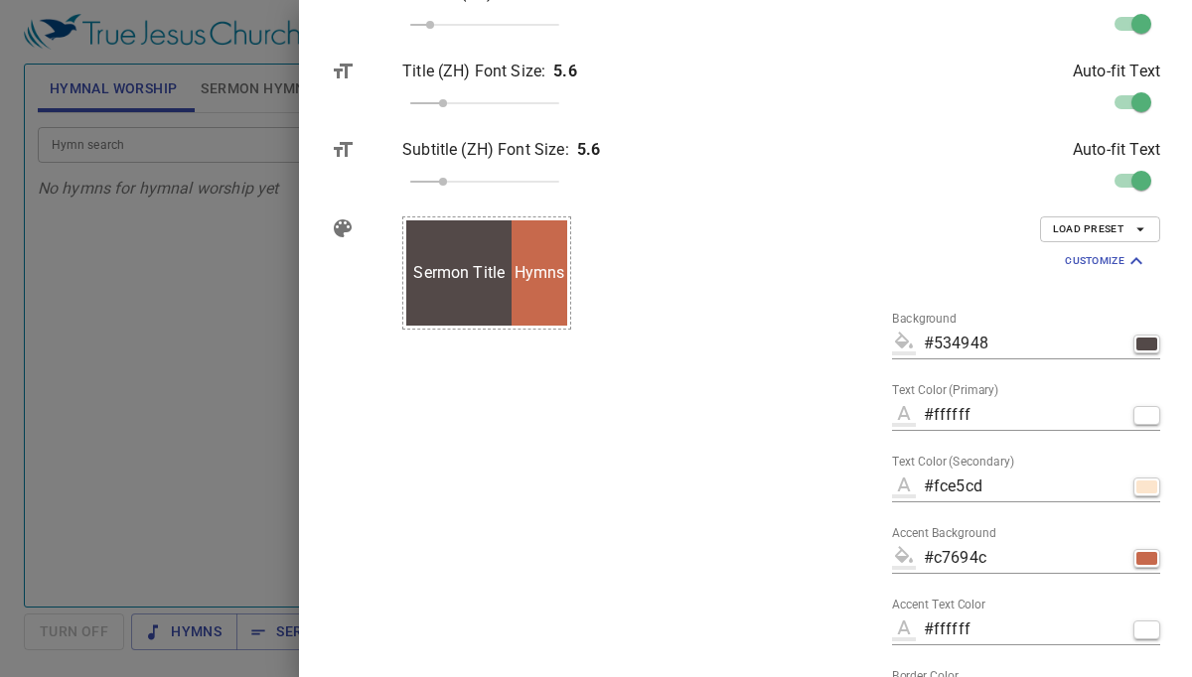
scroll to position [1539, 0]
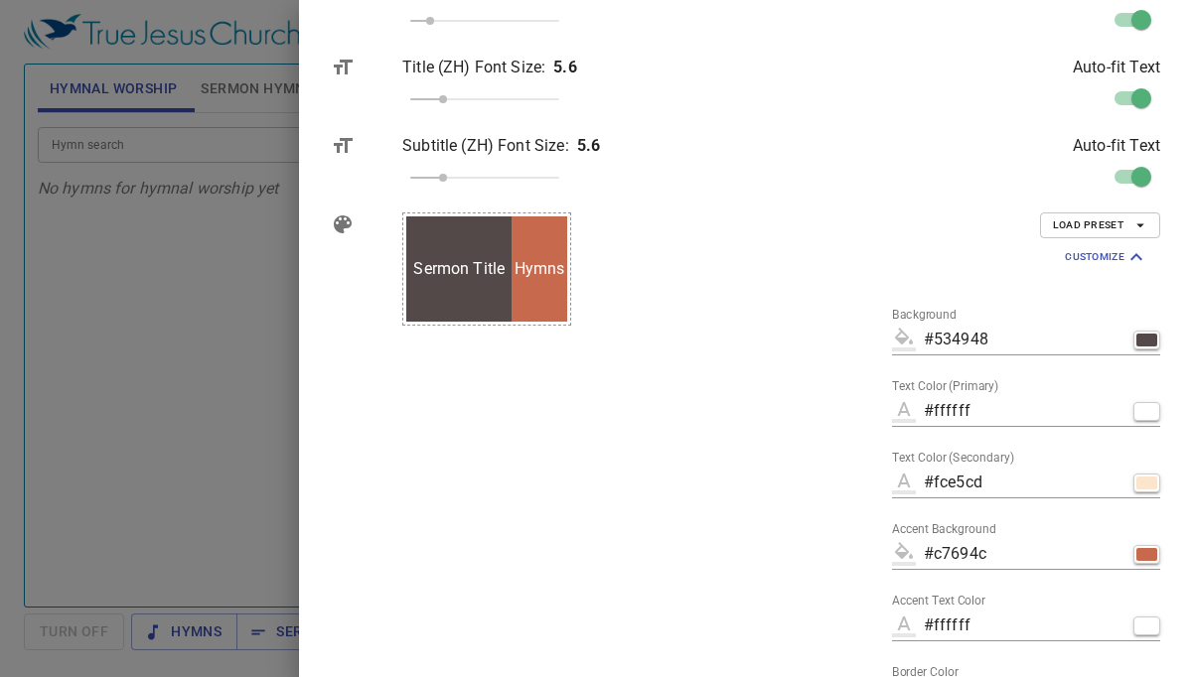
click at [1139, 223] on icon "button" at bounding box center [1140, 226] width 18 height 18
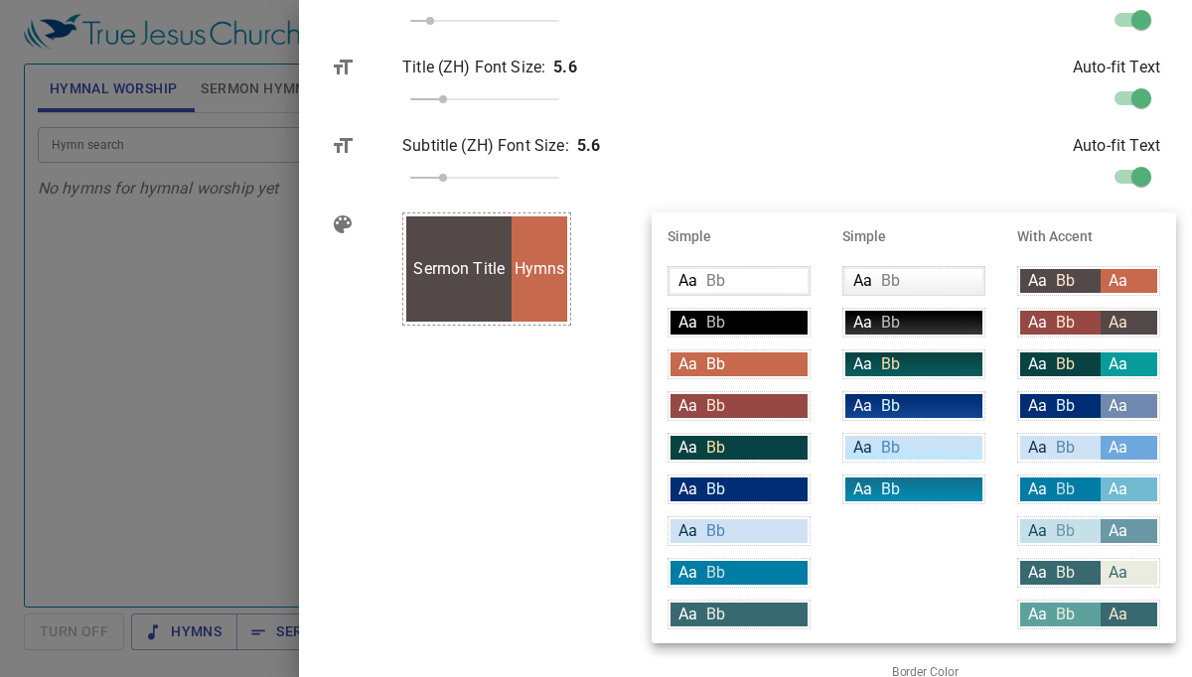
click at [1133, 366] on div "Aa" at bounding box center [1128, 365] width 57 height 24
type input "#094242"
type input "#f9dda9"
type input "#089c9c"
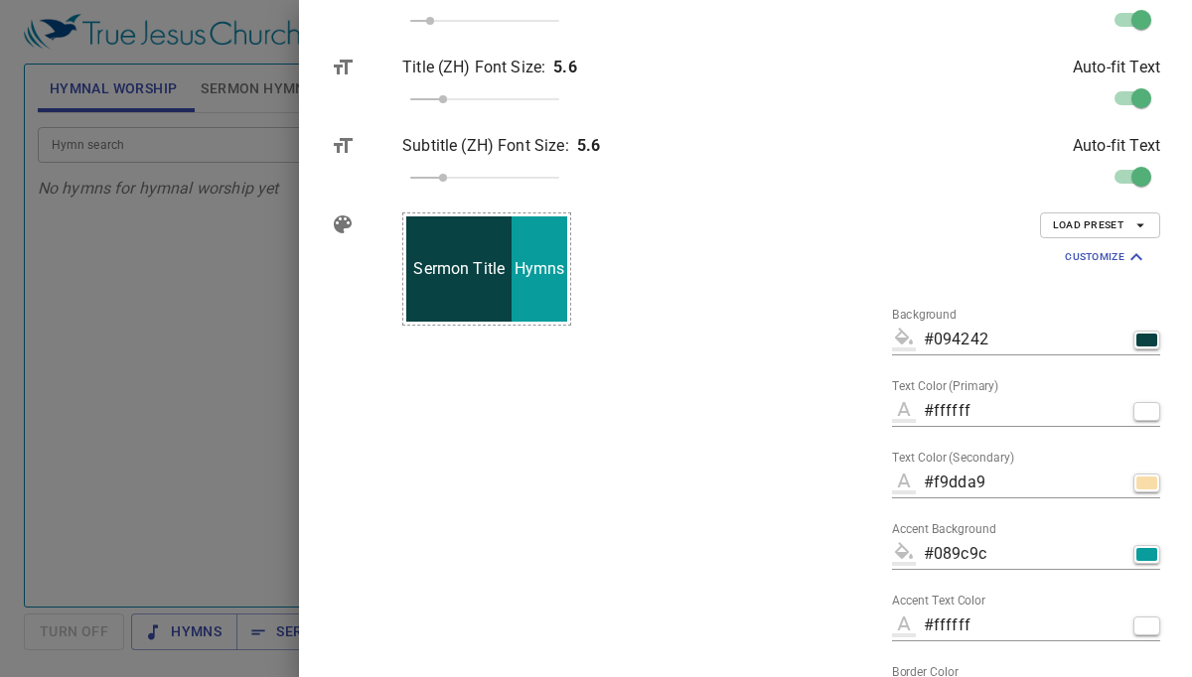
click at [817, 433] on div "Sermon Title Secondary Hymns" at bounding box center [601, 467] width 431 height 540
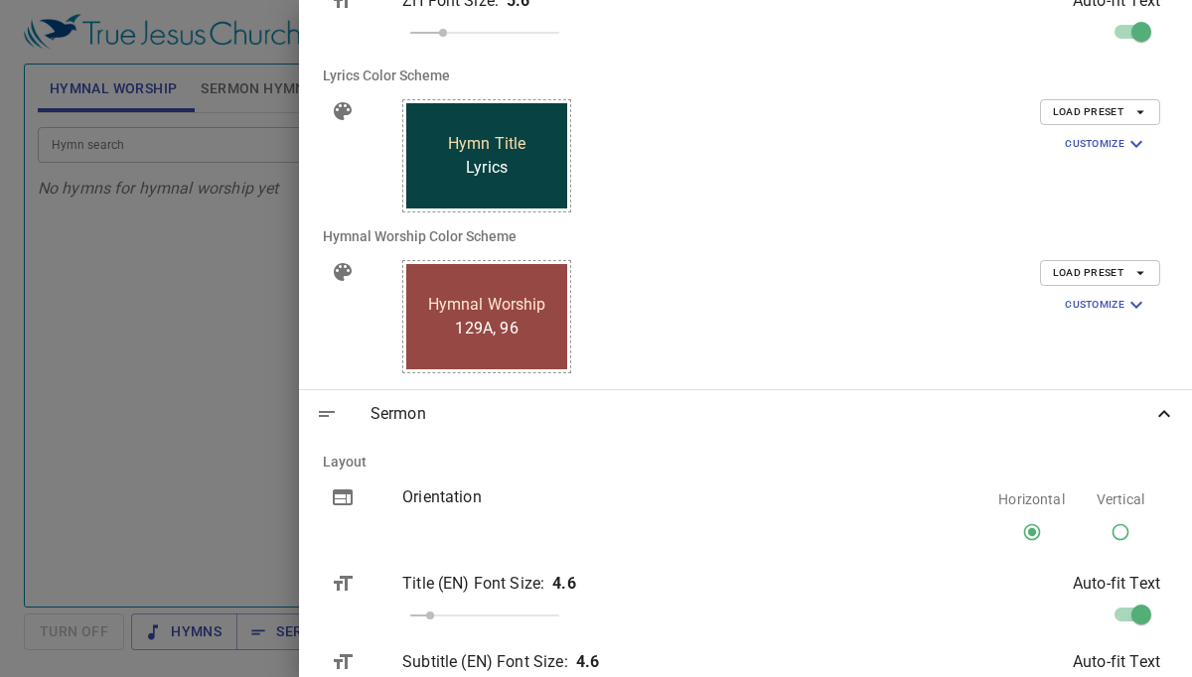
scroll to position [795, 0]
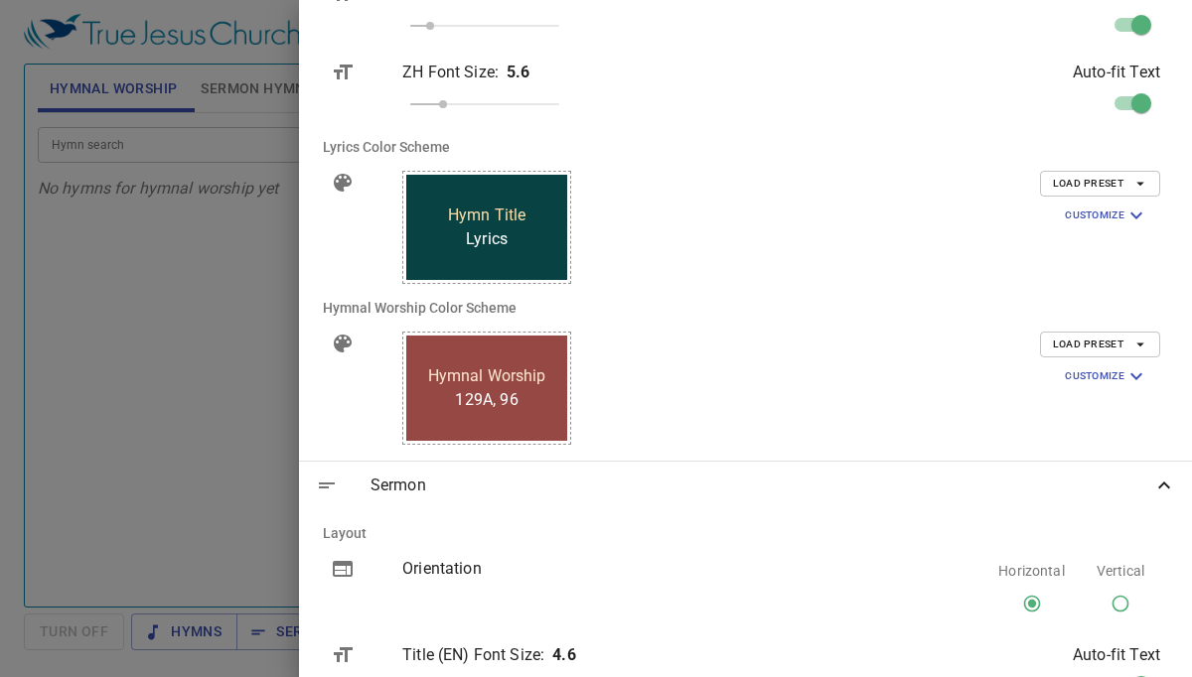
click at [1137, 345] on icon "button" at bounding box center [1140, 345] width 18 height 18
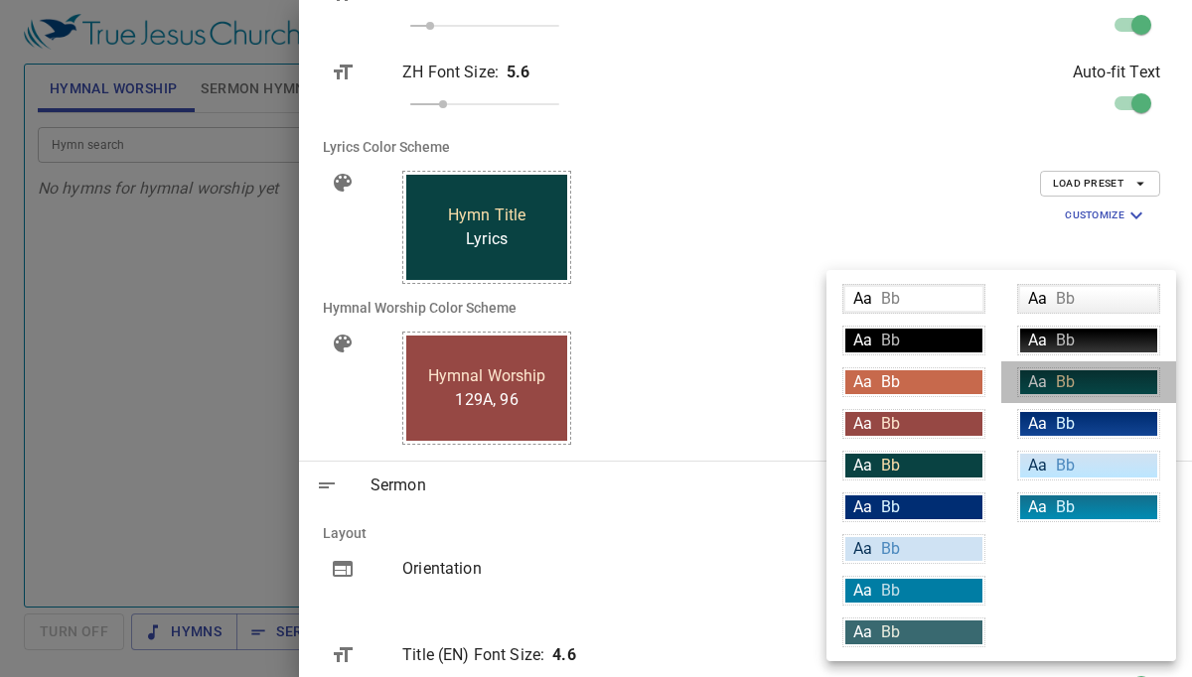
click at [1035, 385] on span "Aa" at bounding box center [1037, 381] width 19 height 19
type input "linear-gradient(180deg, rgba(9,66,66,1) 10%, rgba(8,94,94,1) 100%)"
type input "#f9dda9"
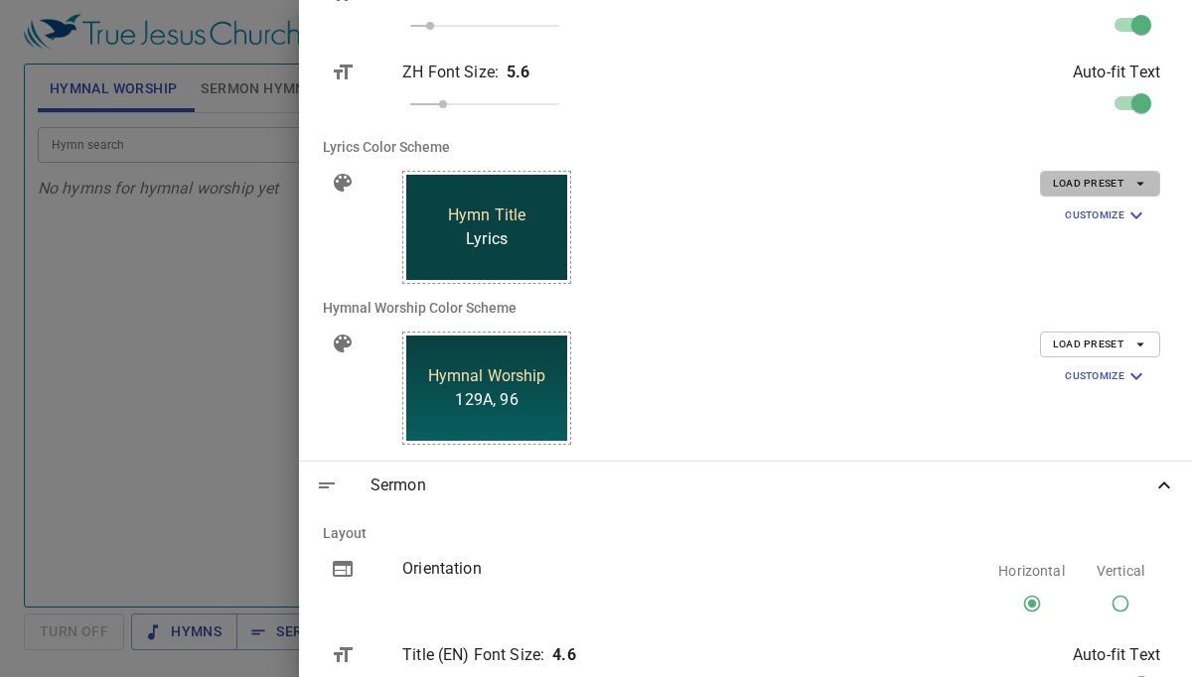
click at [1143, 183] on icon "button" at bounding box center [1140, 184] width 18 height 18
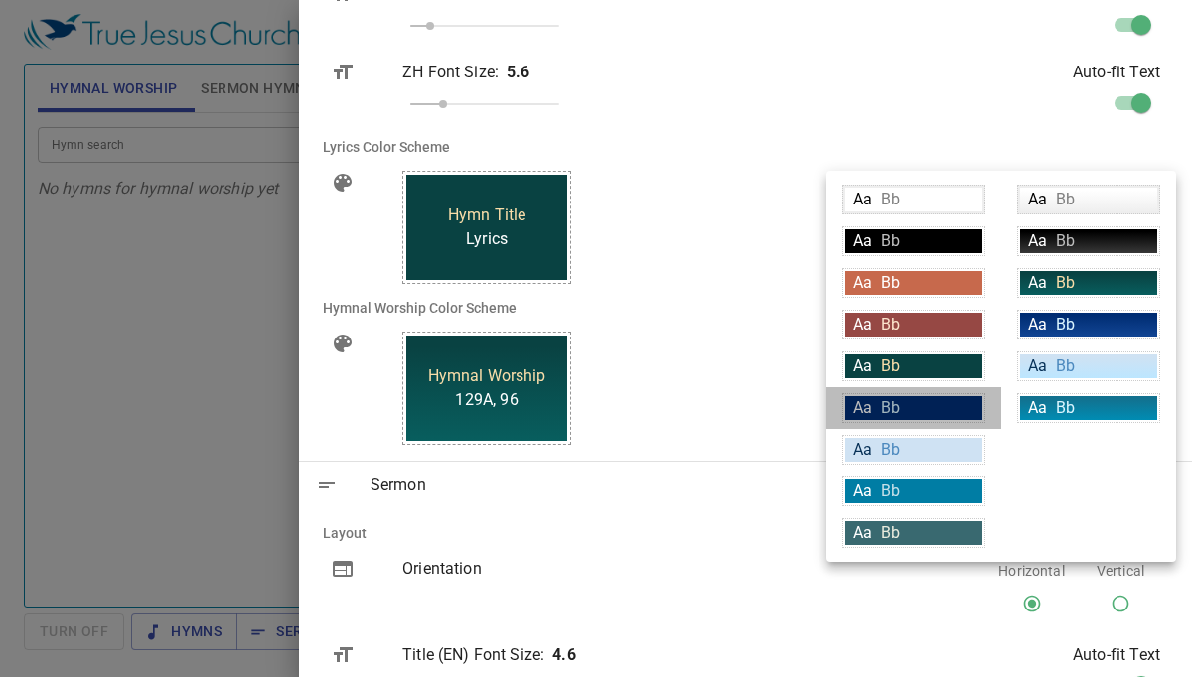
click at [925, 408] on div "Aa Bb" at bounding box center [913, 408] width 137 height 24
type input "#002d73"
type input "#daf5ff"
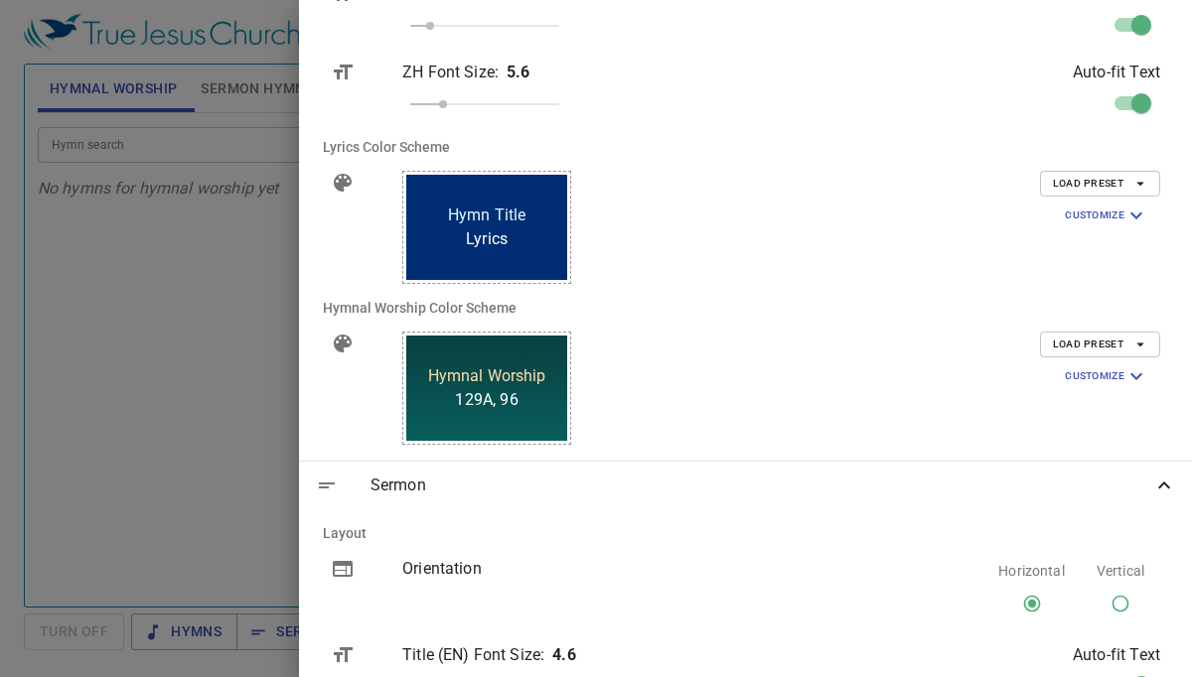
click at [1141, 182] on icon "button" at bounding box center [1140, 184] width 18 height 18
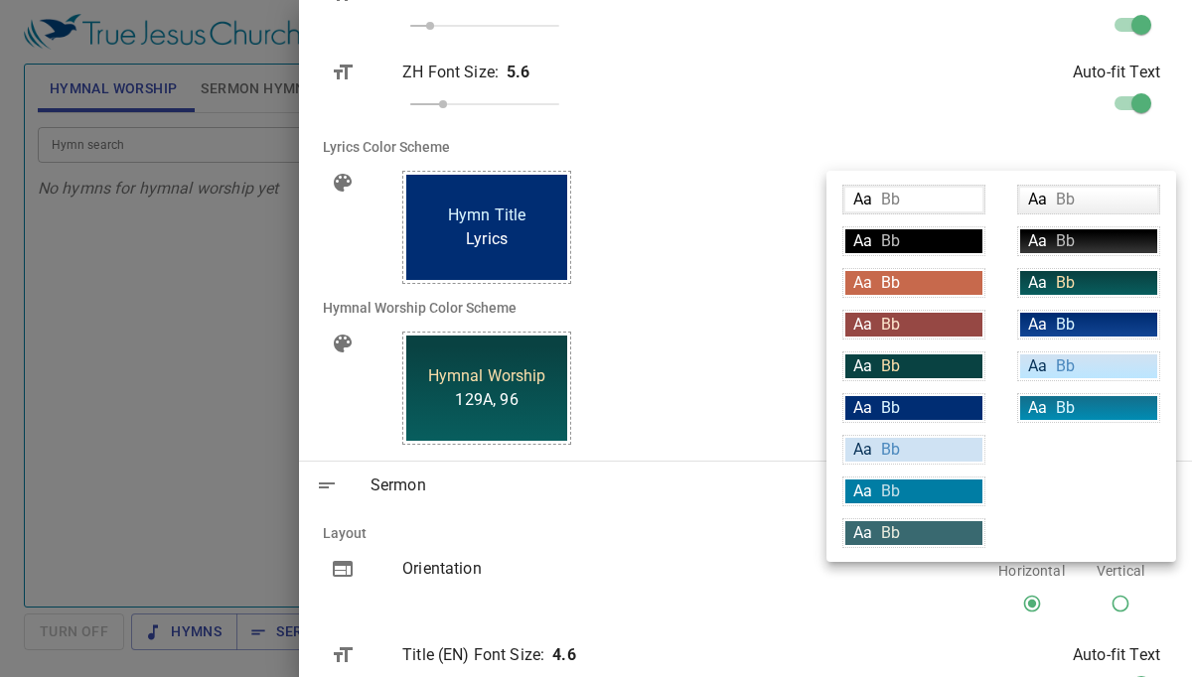
click at [950, 536] on div "Aa Bb" at bounding box center [913, 533] width 137 height 24
type input "#396970"
type input "#e9ecde"
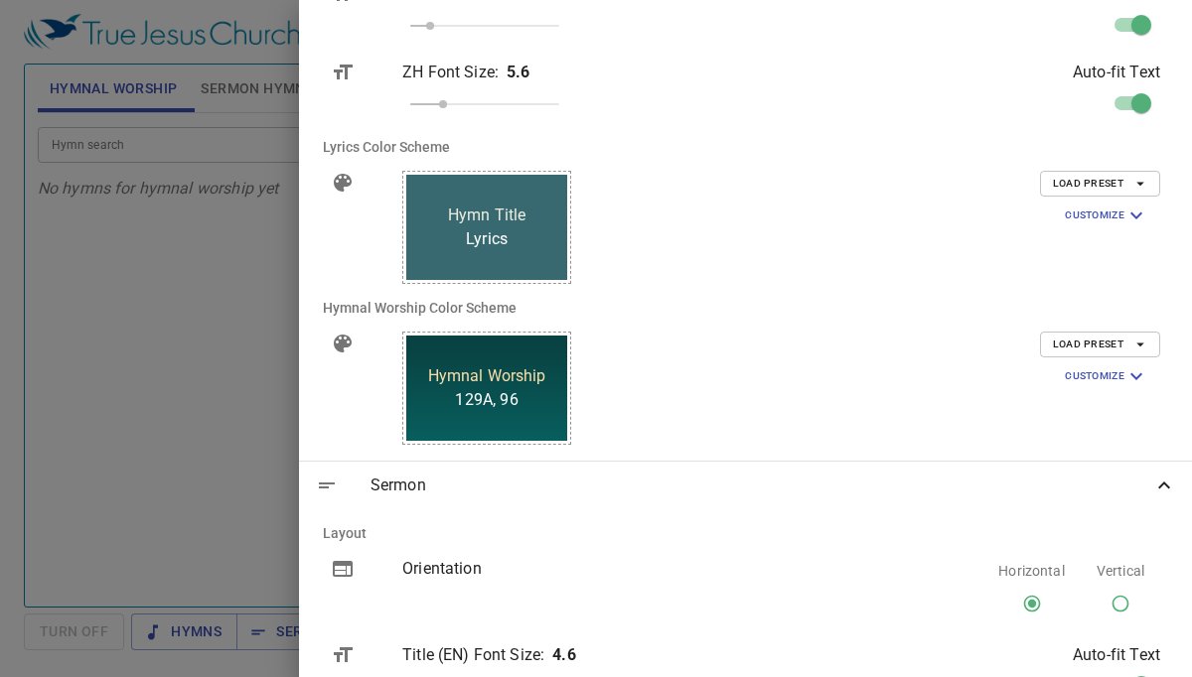
click at [817, 327] on div "129A, 96 Hymnal Worship Accent" at bounding box center [601, 388] width 431 height 145
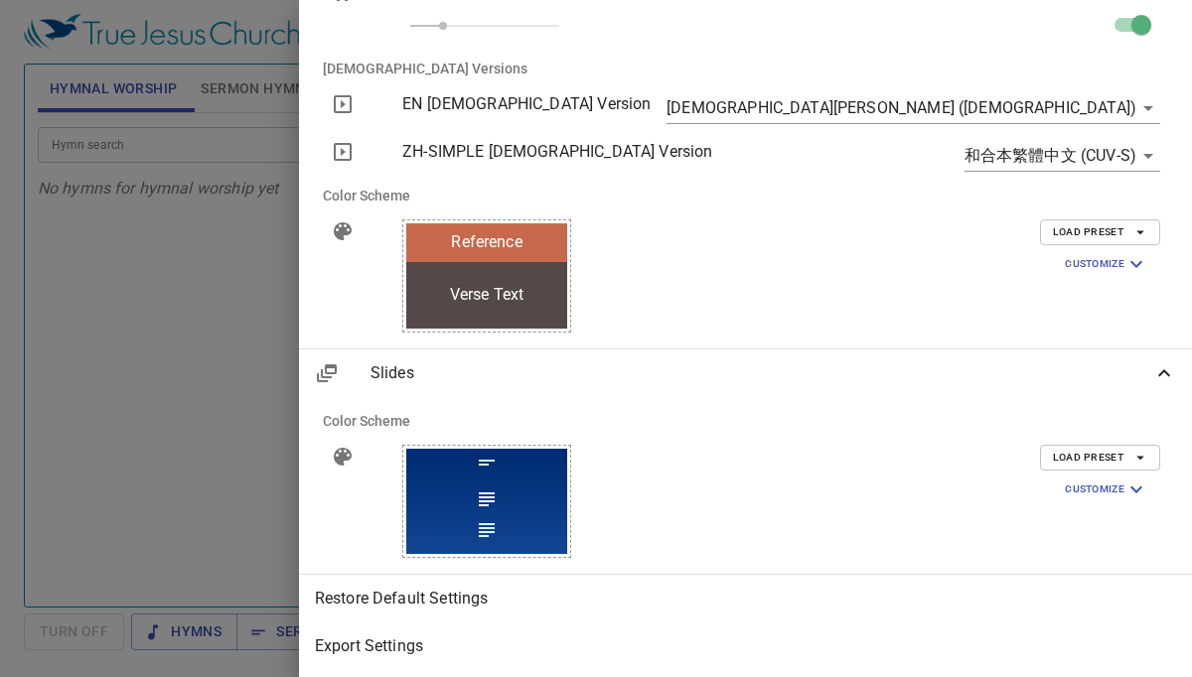
scroll to position [2571, 0]
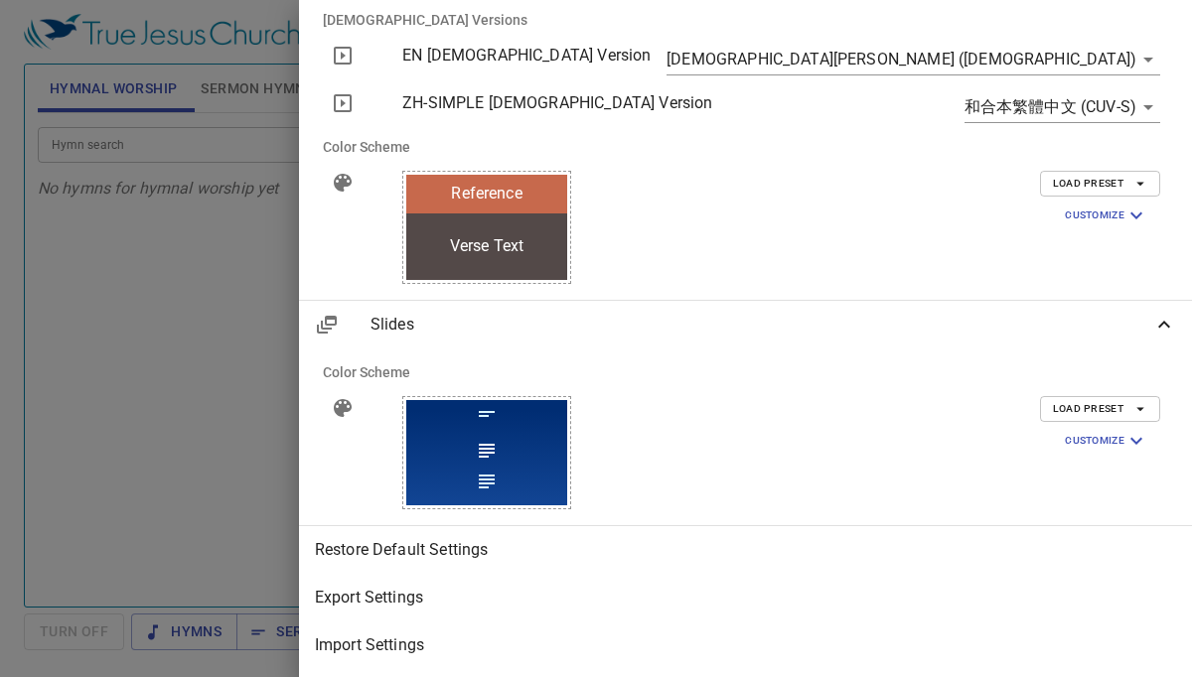
click at [542, 380] on div at bounding box center [596, 338] width 1192 height 677
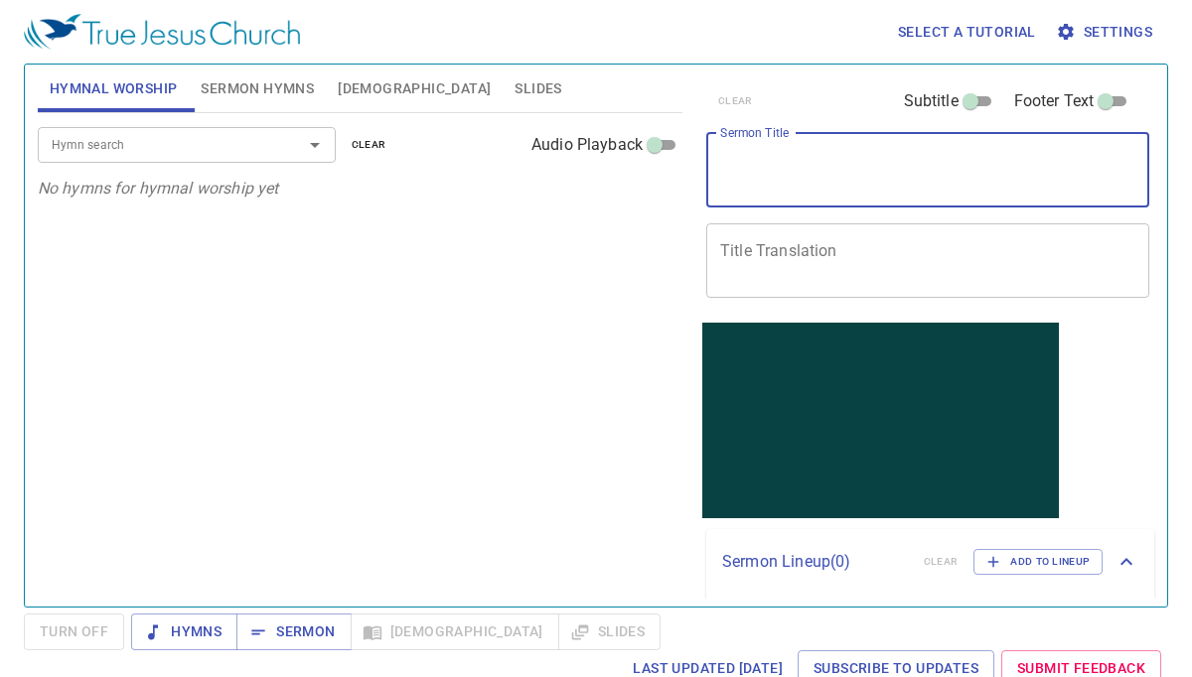
click at [830, 184] on textarea "Sermon Title" at bounding box center [927, 170] width 415 height 38
click at [832, 181] on textarea "Sermon Title" at bounding box center [927, 170] width 415 height 38
type textarea "o"
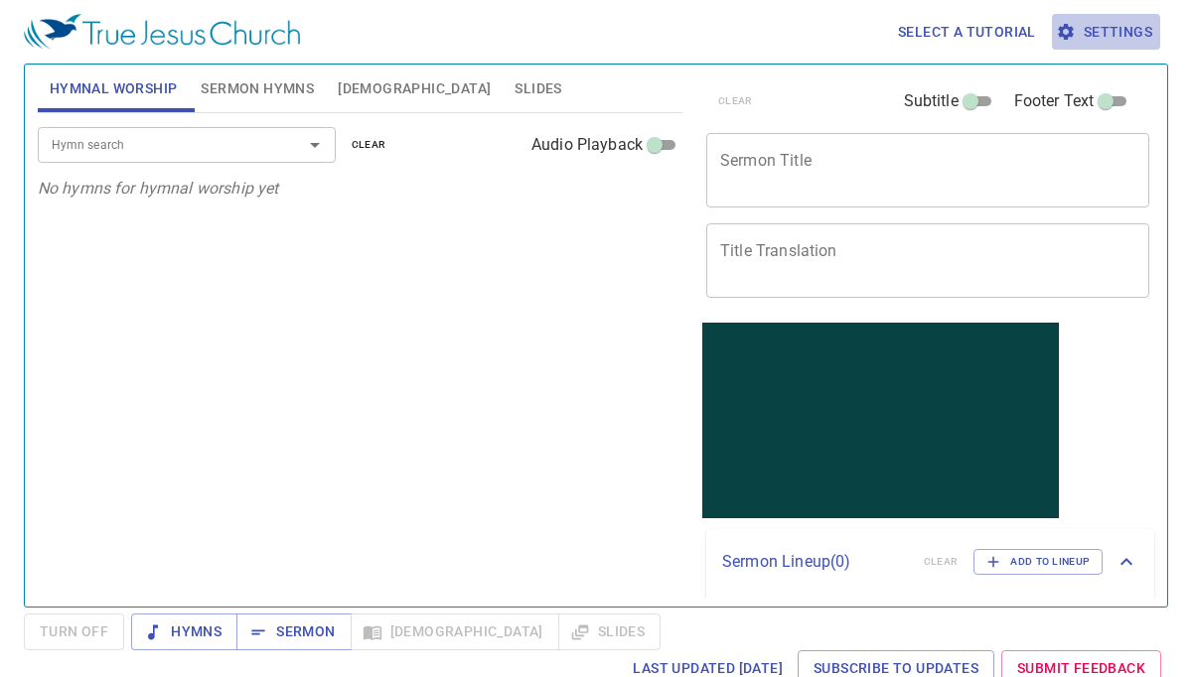
click at [1091, 29] on span "Settings" at bounding box center [1106, 32] width 92 height 25
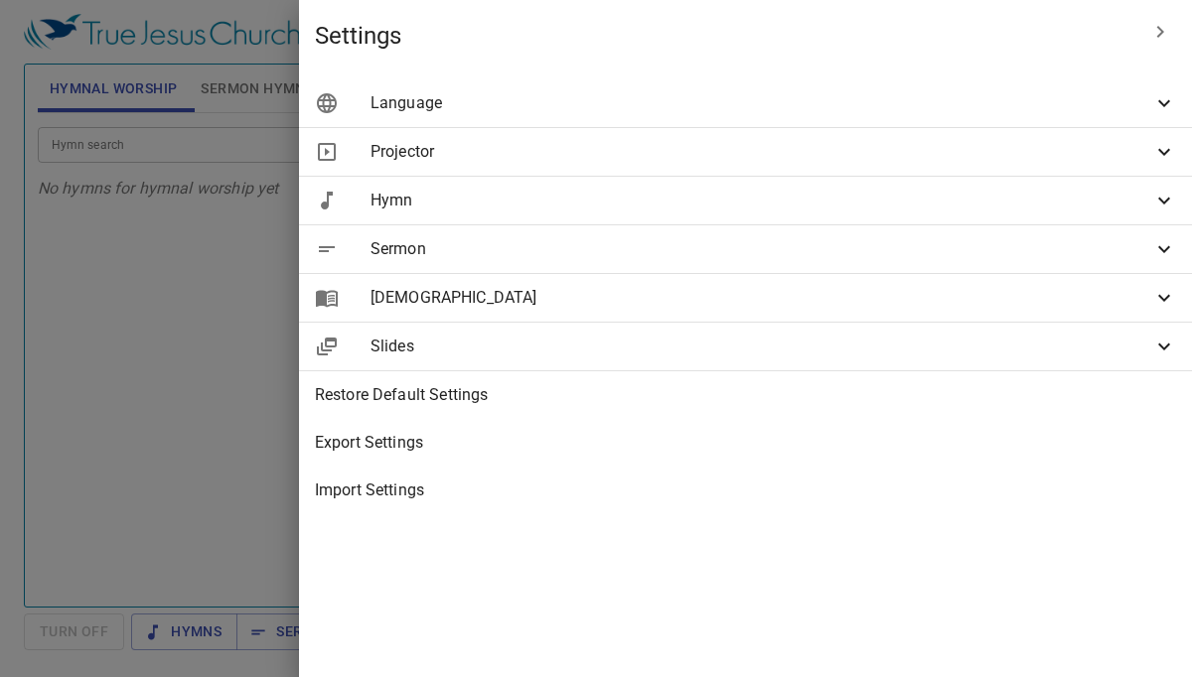
click at [997, 258] on span "Sermon" at bounding box center [761, 249] width 782 height 24
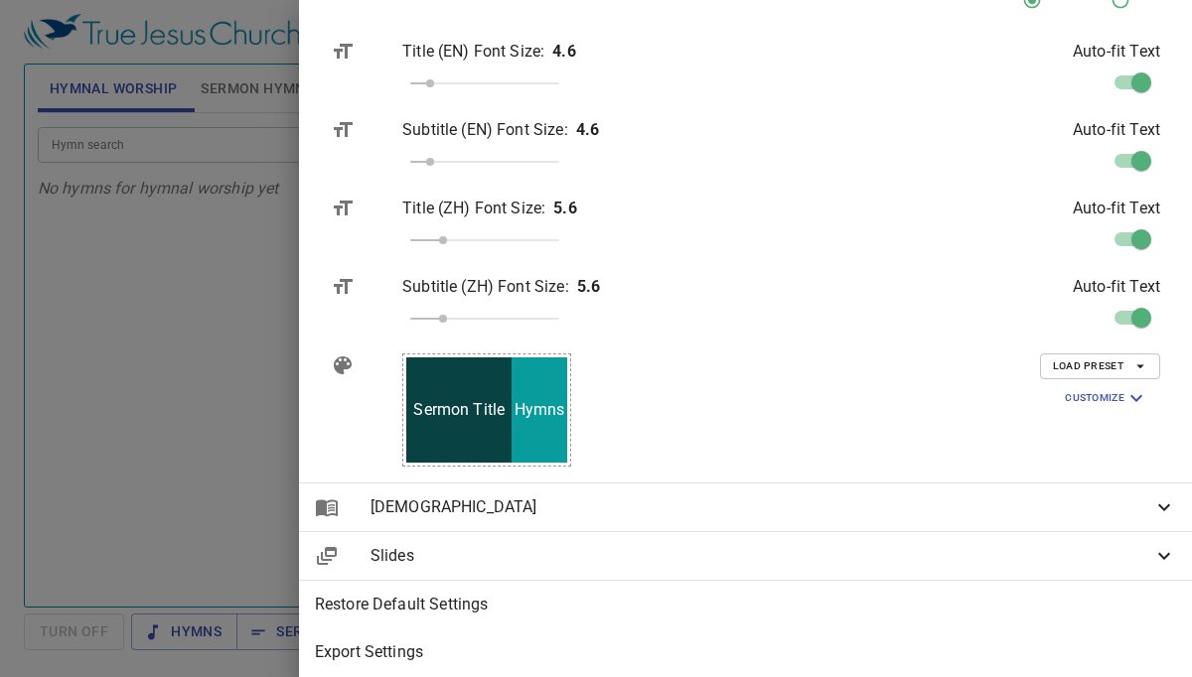
scroll to position [422, 0]
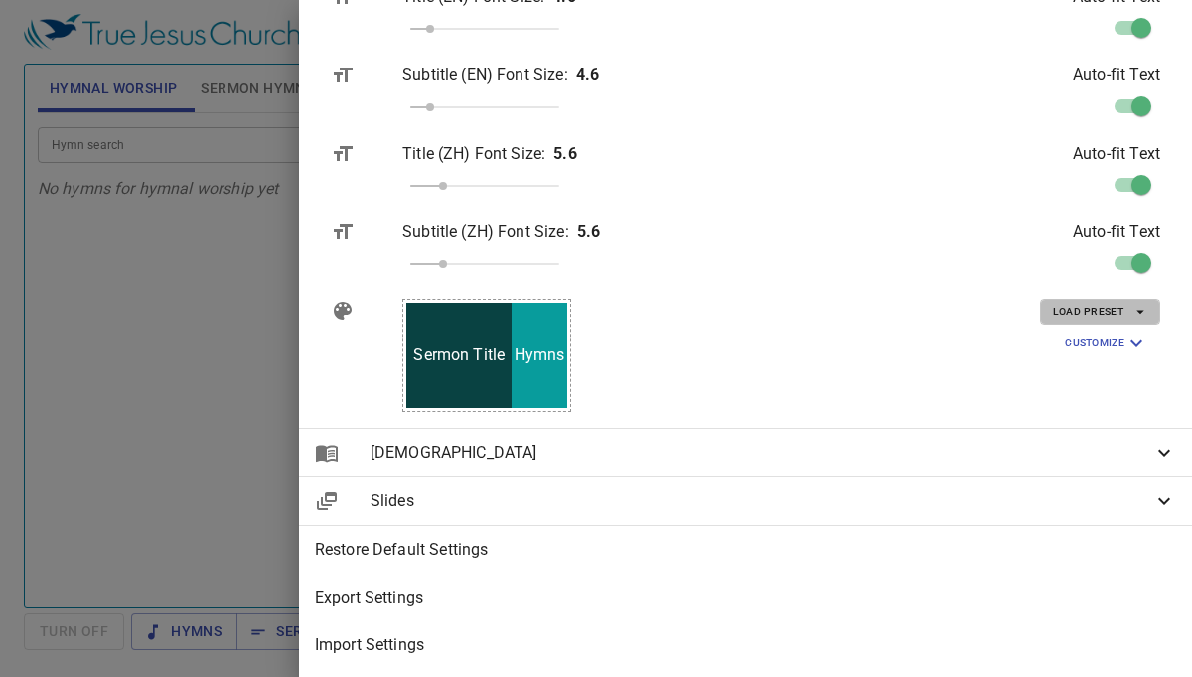
click at [1142, 311] on icon "button" at bounding box center [1140, 313] width 8 height 4
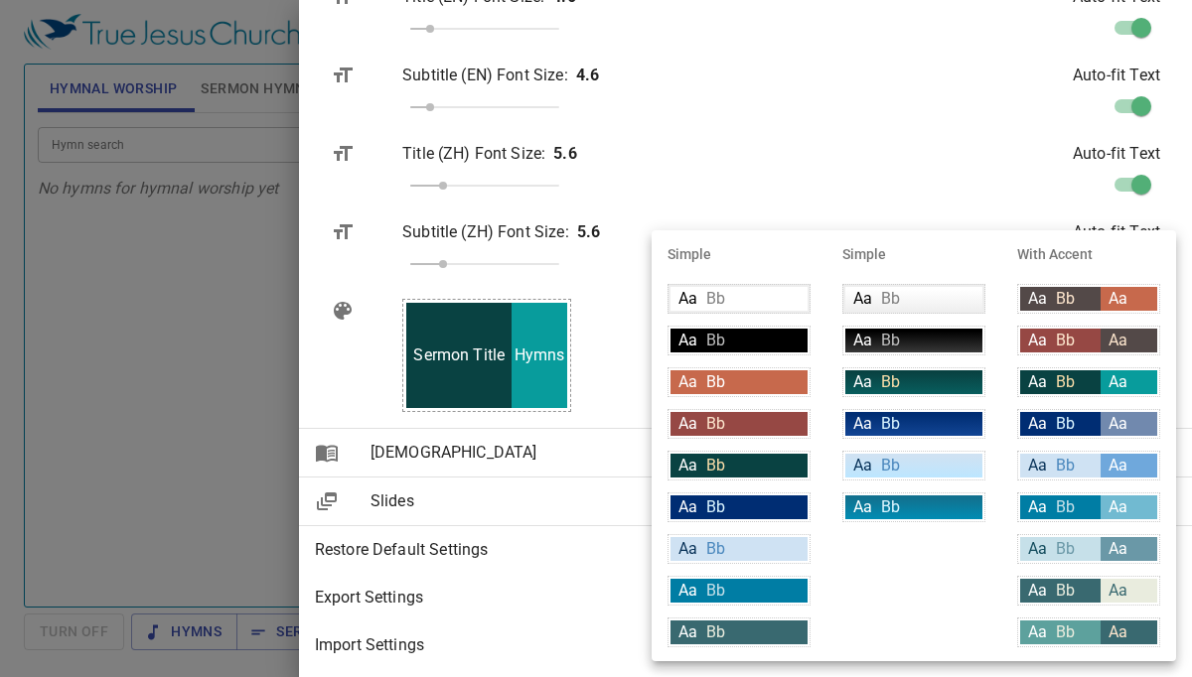
click at [1042, 506] on span "Aa" at bounding box center [1037, 507] width 19 height 19
type input "#007DA4"
type input "#c6e0e9"
type input "#71bad1"
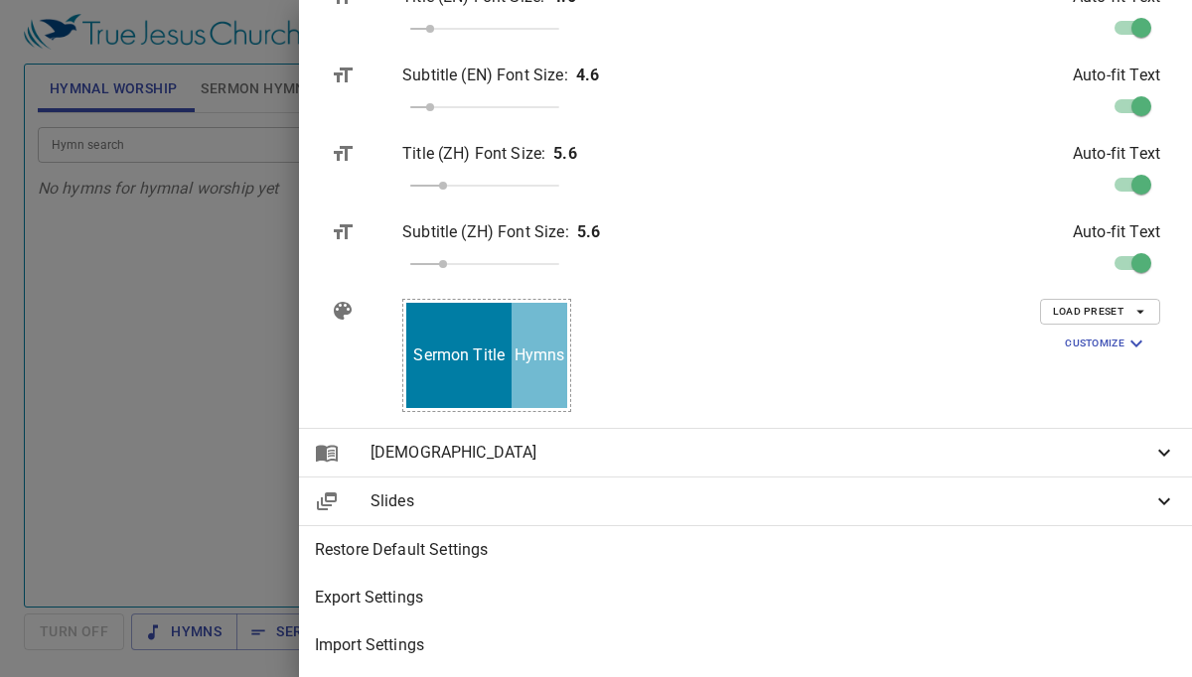
click at [388, 345] on div at bounding box center [596, 338] width 1192 height 677
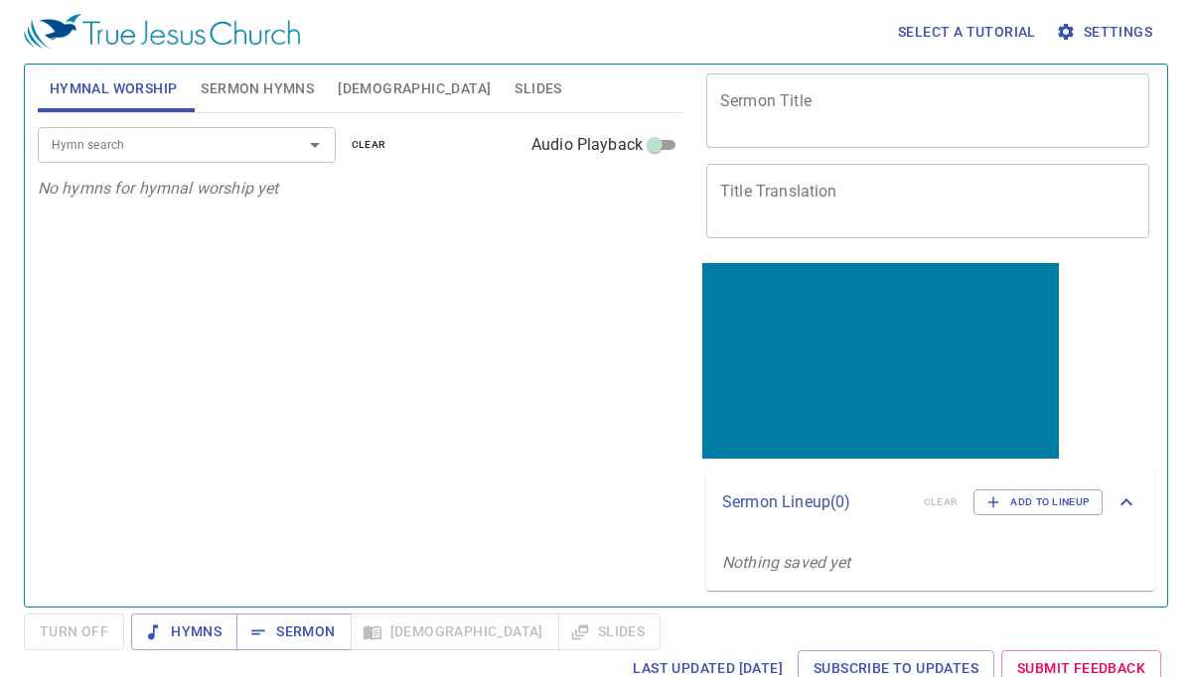
scroll to position [0, 0]
